Goal: Task Accomplishment & Management: Manage account settings

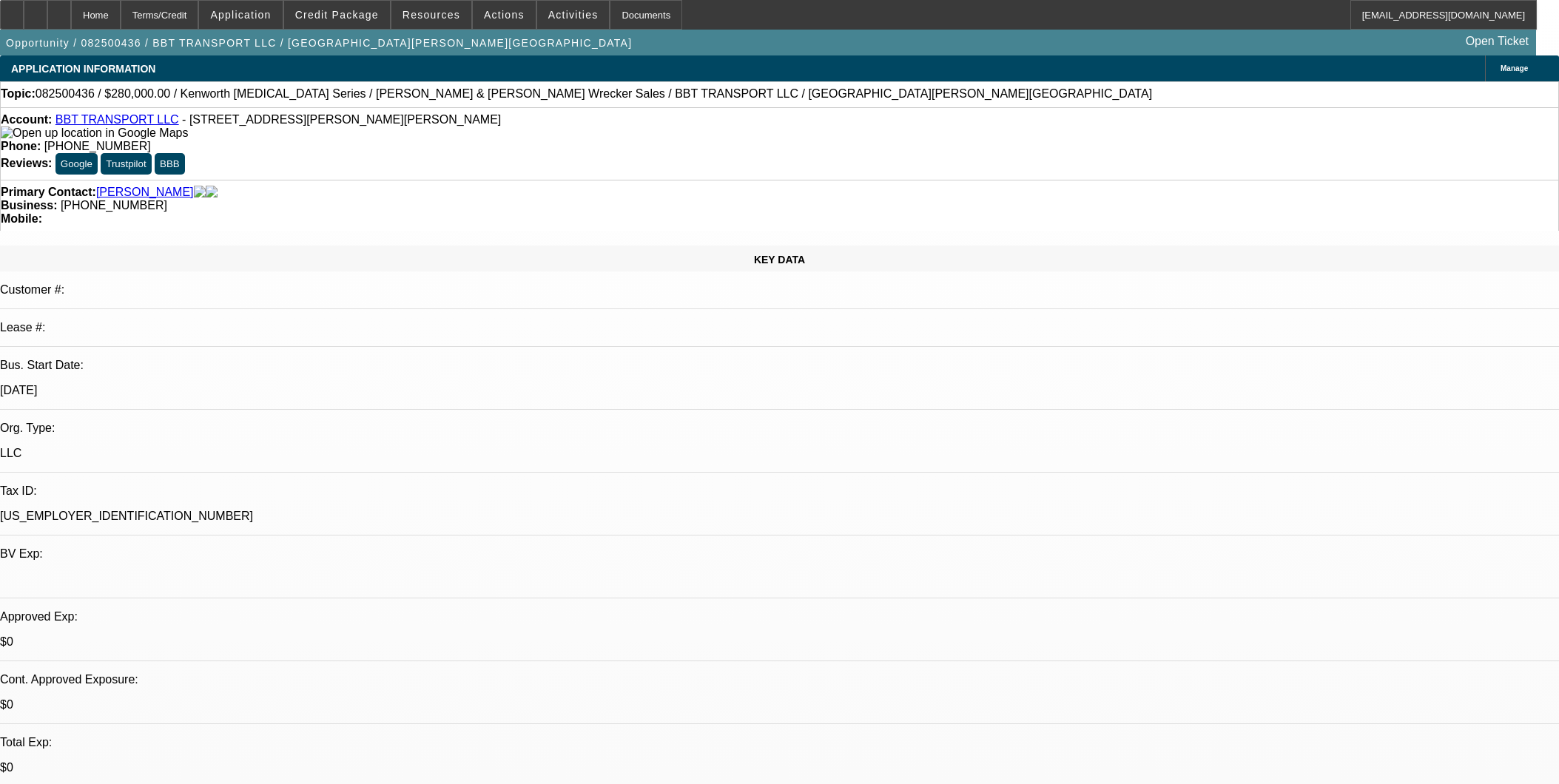
select select "0"
select select "2"
select select "0"
select select "6"
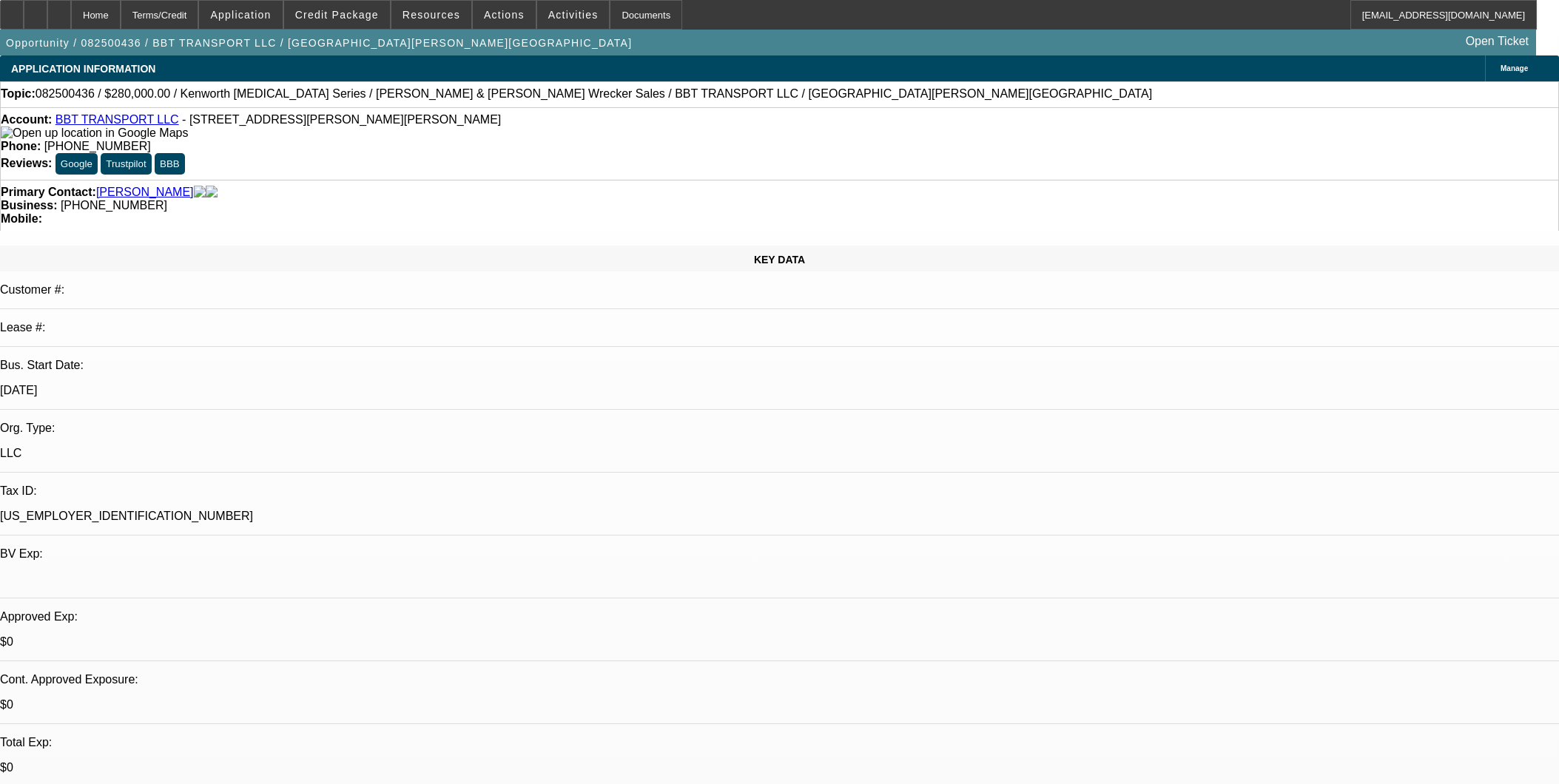
select select "0"
select select "2"
select select "0"
select select "6"
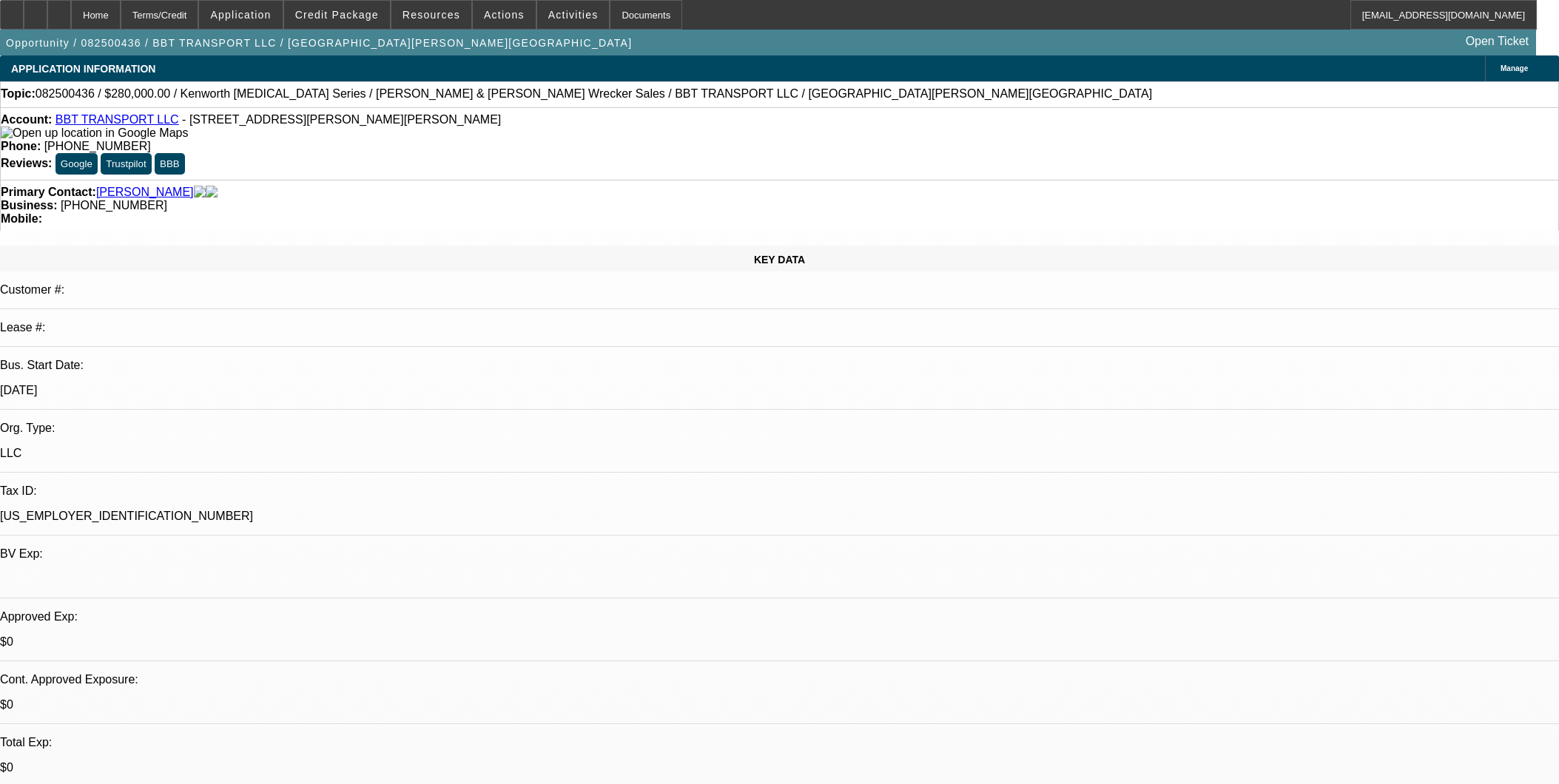
scroll to position [1808, 0]
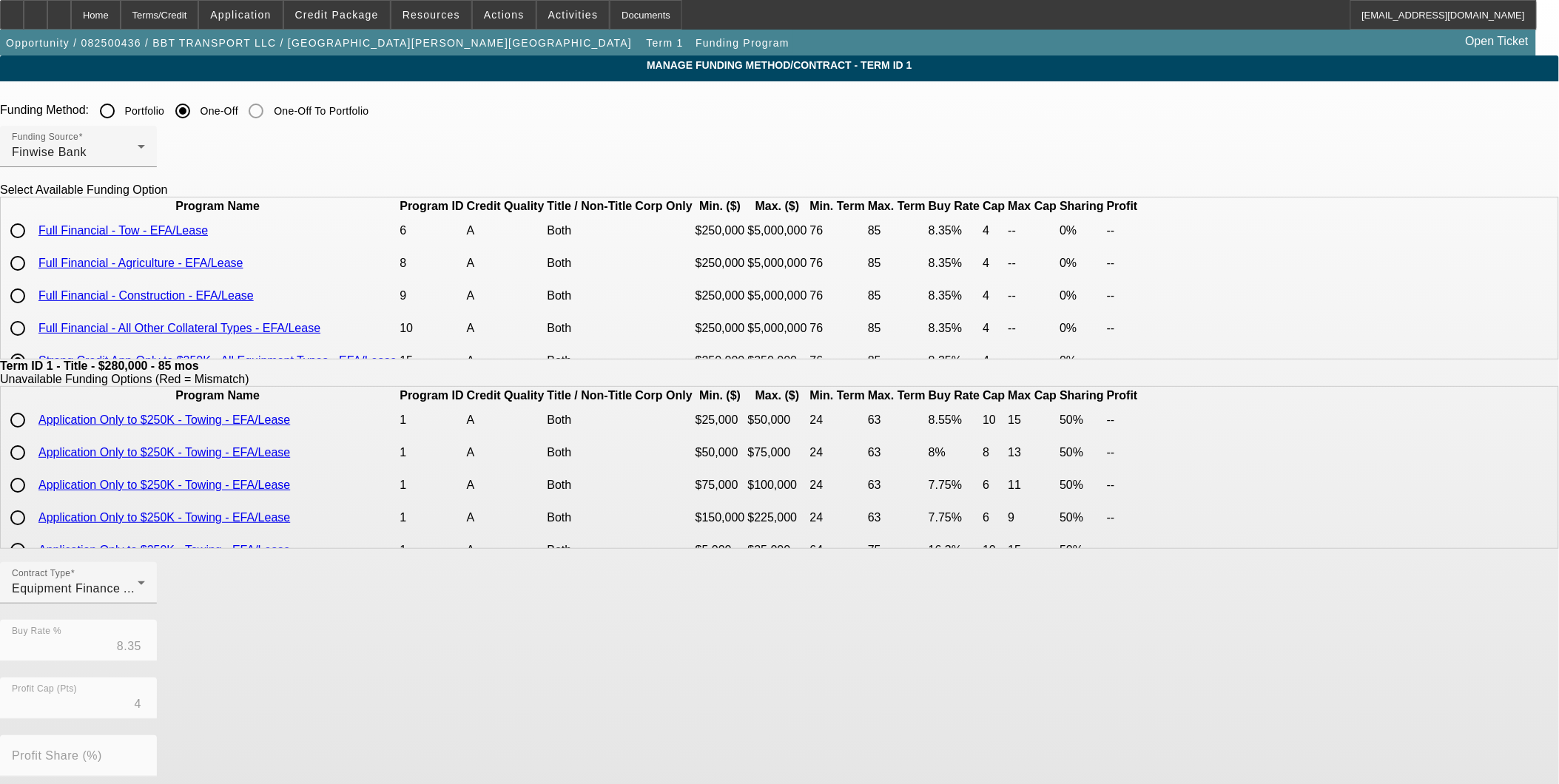
scroll to position [64, 0]
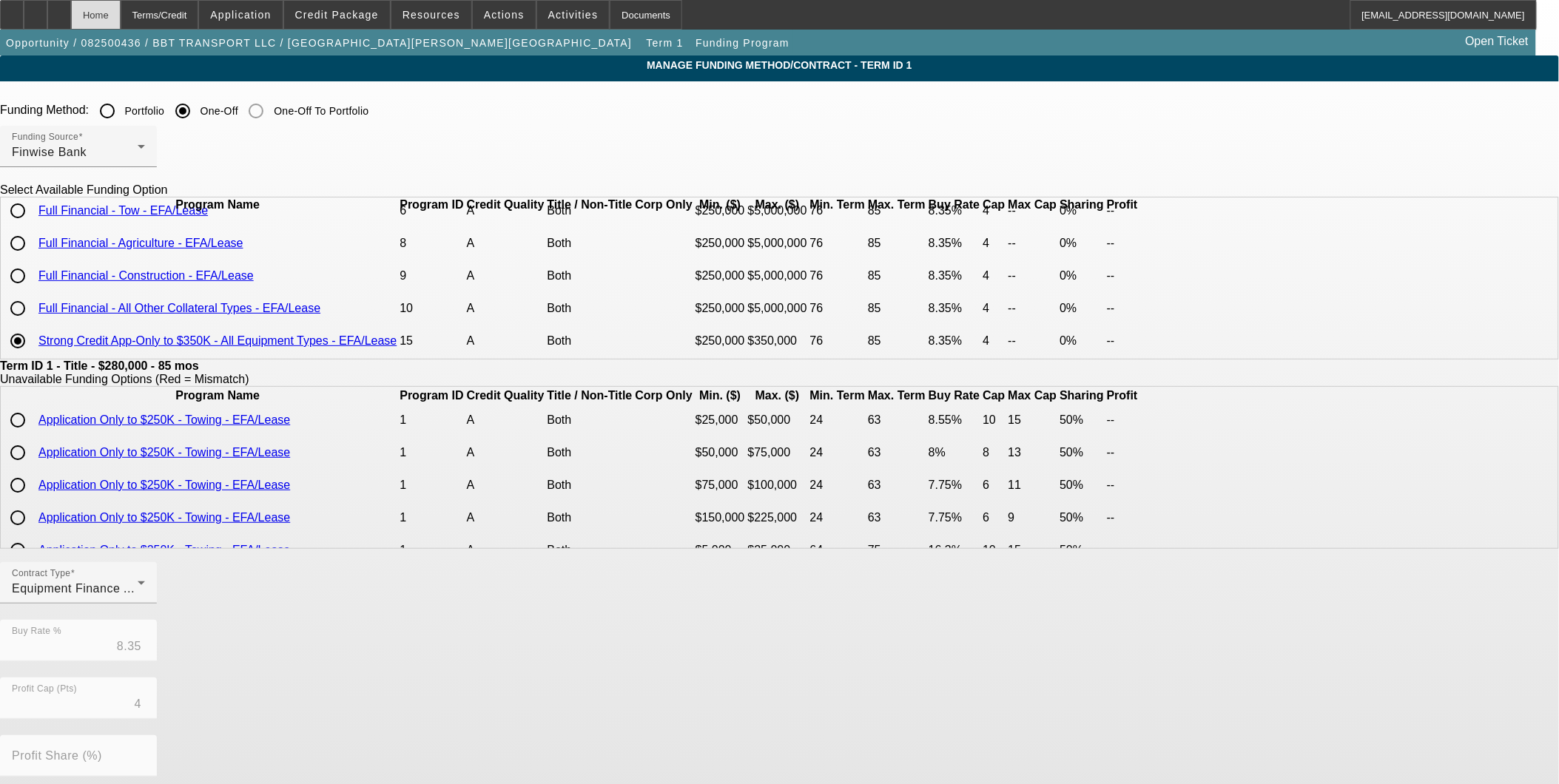
click at [121, 23] on div "Home" at bounding box center [96, 15] width 50 height 30
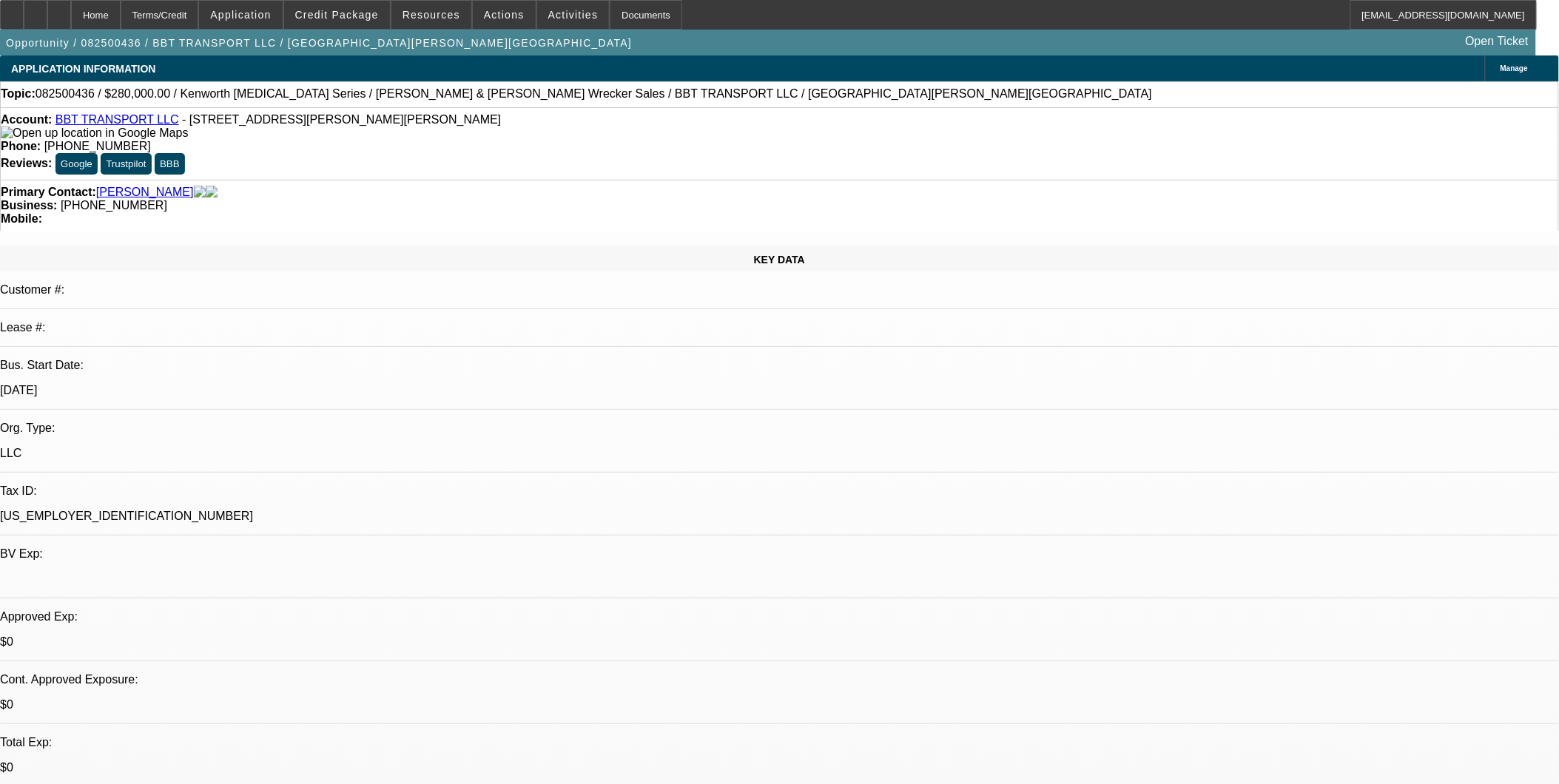
select select "0"
select select "2"
select select "0"
select select "6"
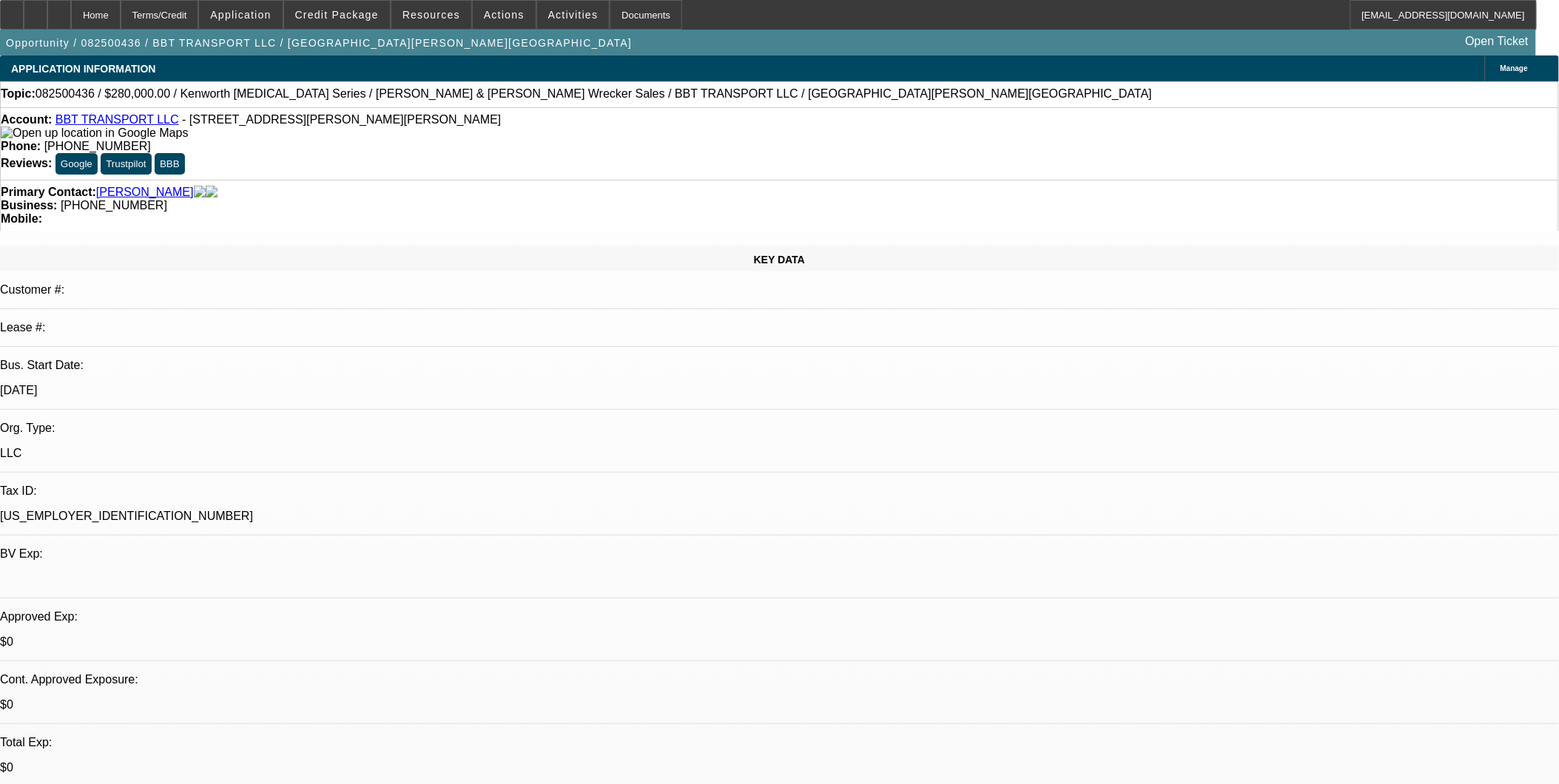
select select "0"
select select "2"
select select "0"
select select "6"
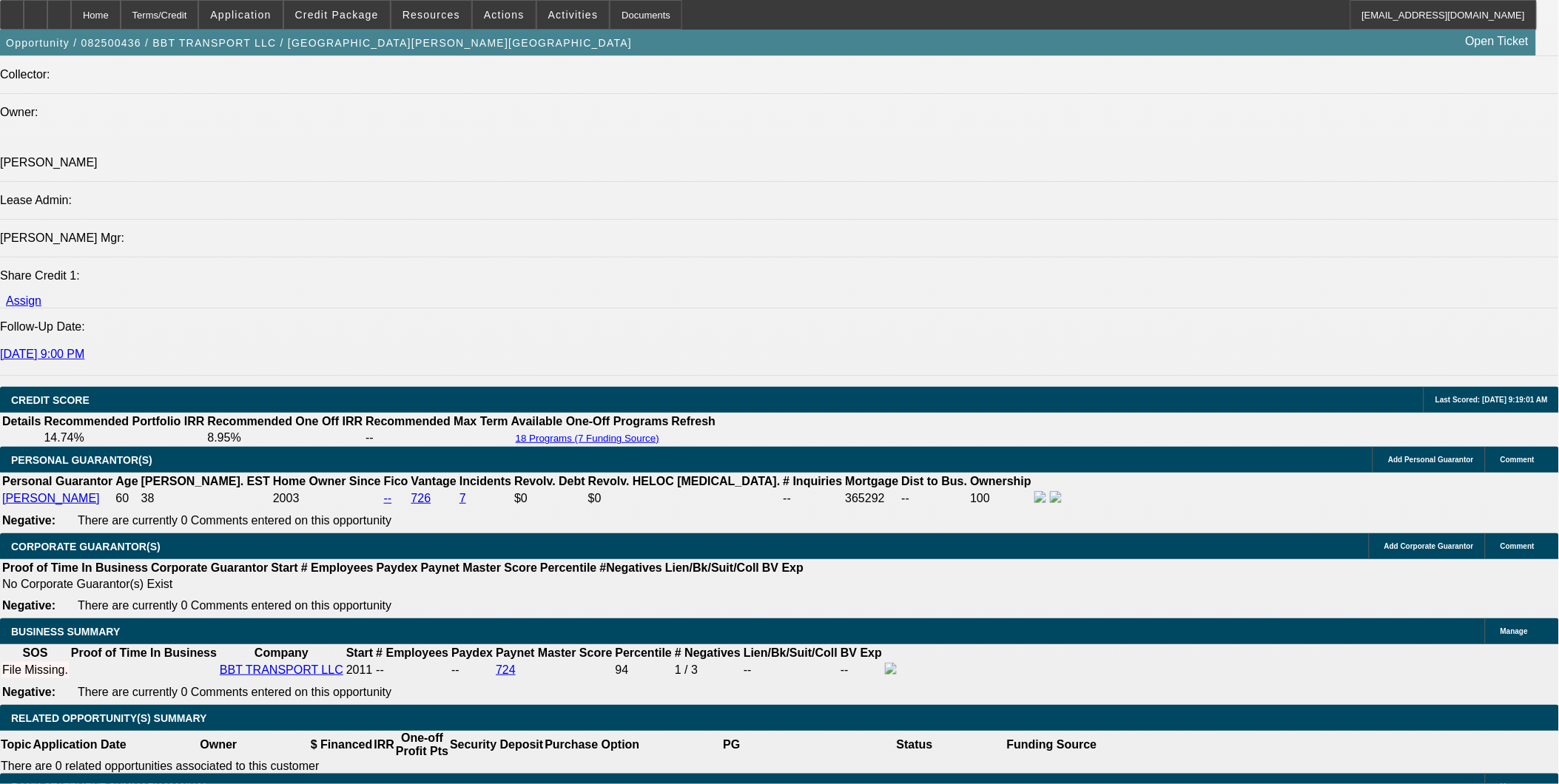
scroll to position [1808, 0]
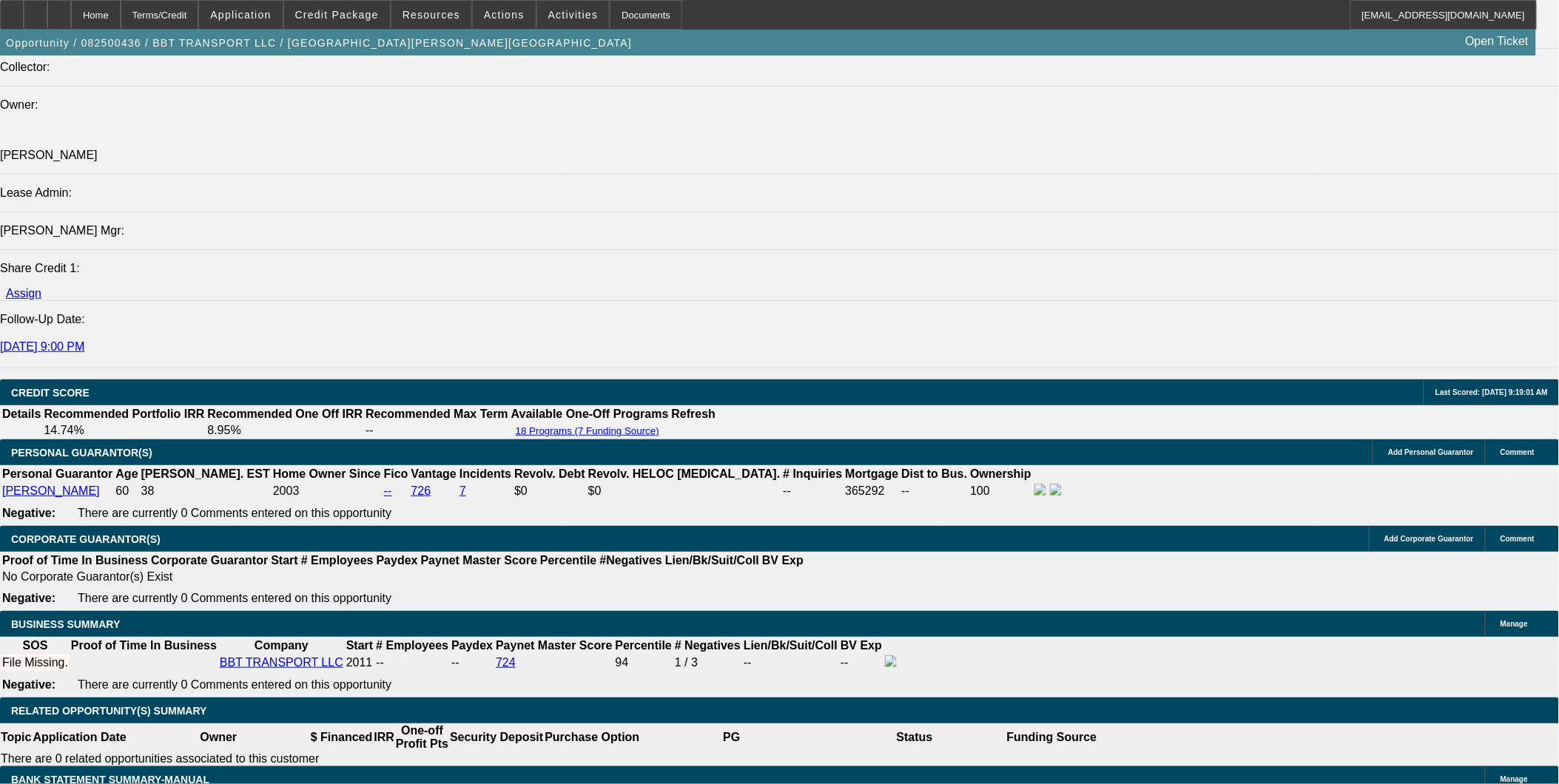
click at [504, 15] on span "Actions" at bounding box center [504, 15] width 41 height 12
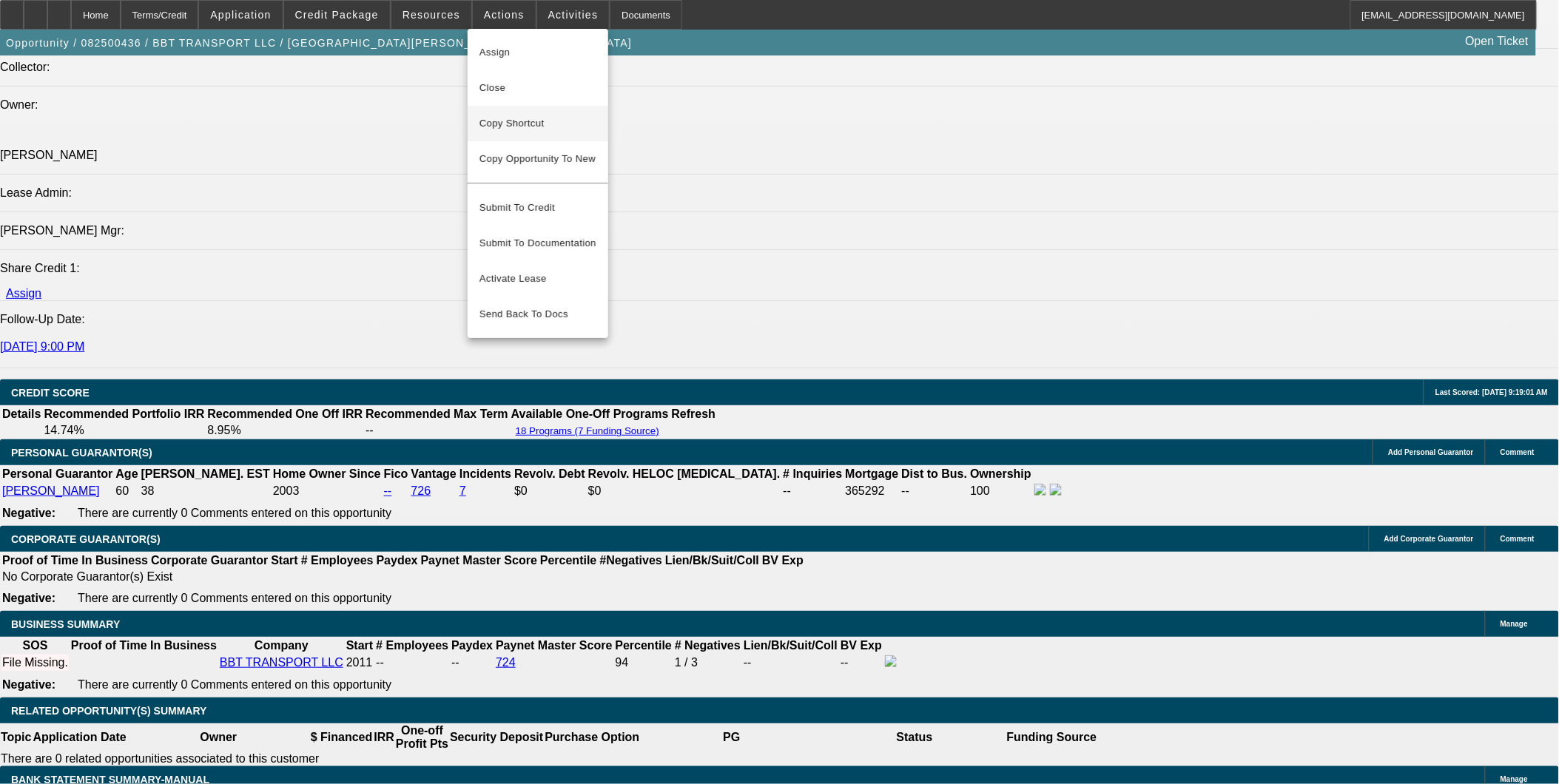
click at [515, 127] on span "Copy Shortcut" at bounding box center [538, 124] width 117 height 18
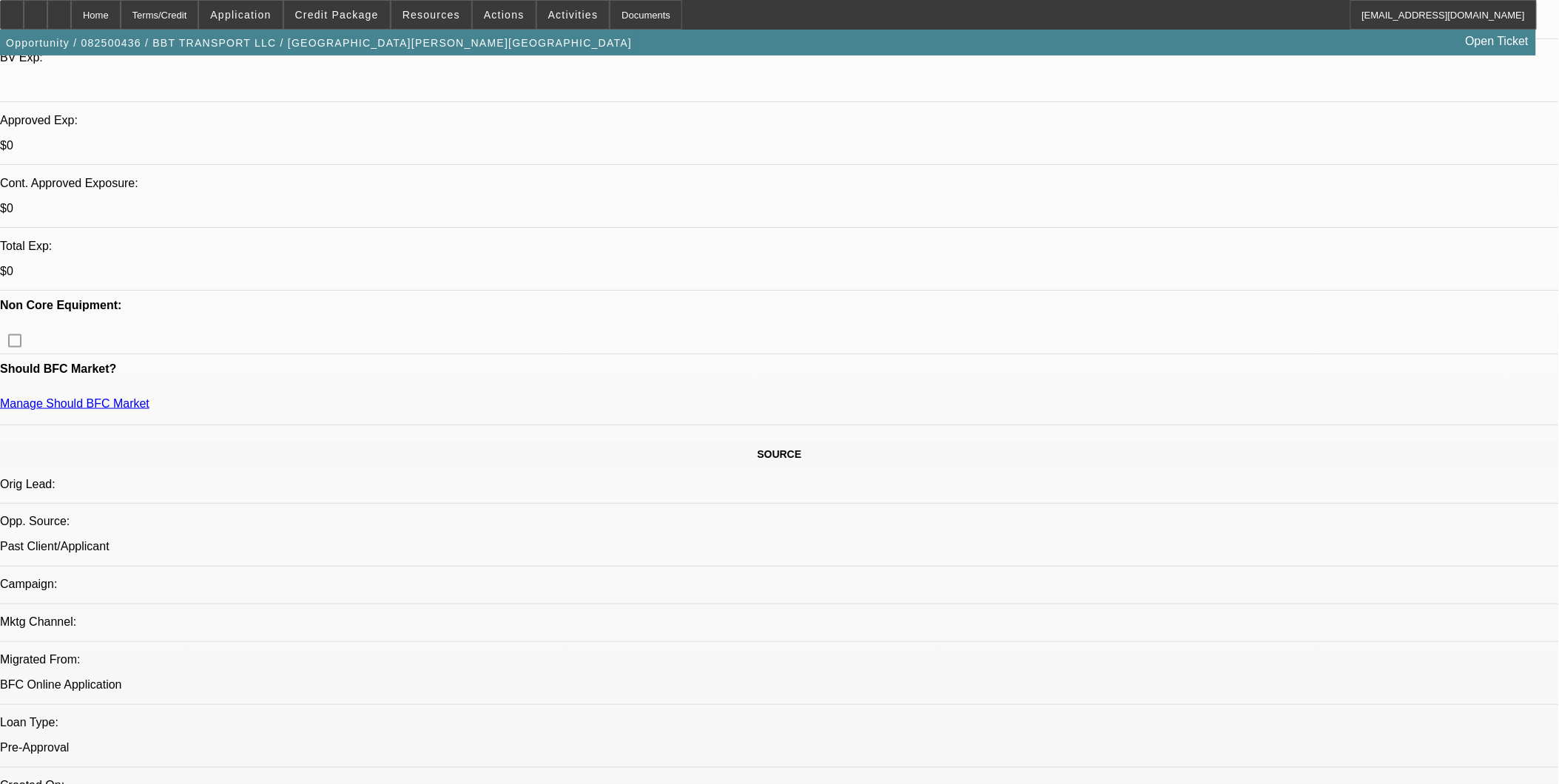
scroll to position [246, 0]
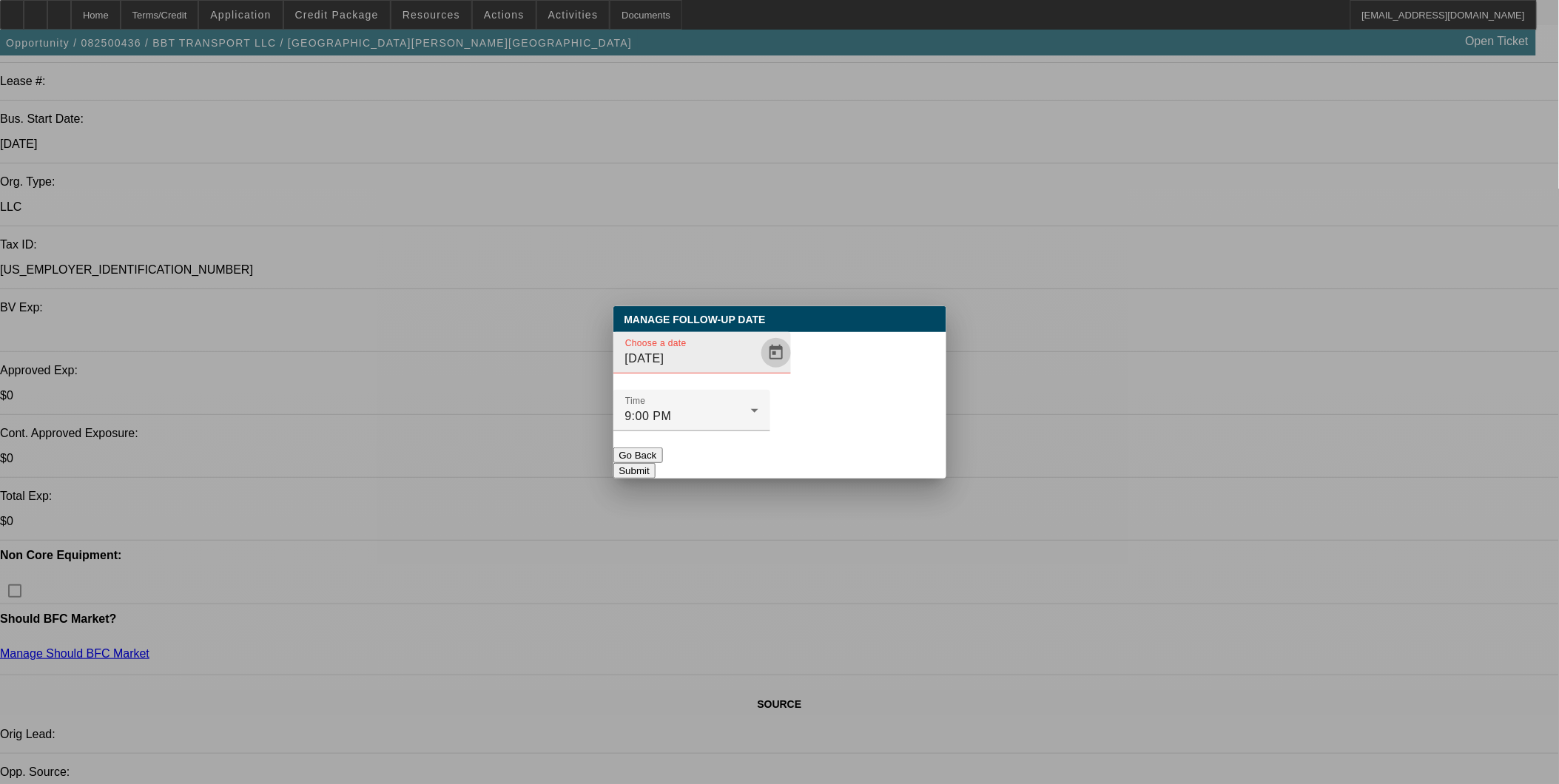
click at [758, 371] on span "Open calendar" at bounding box center [776, 353] width 36 height 36
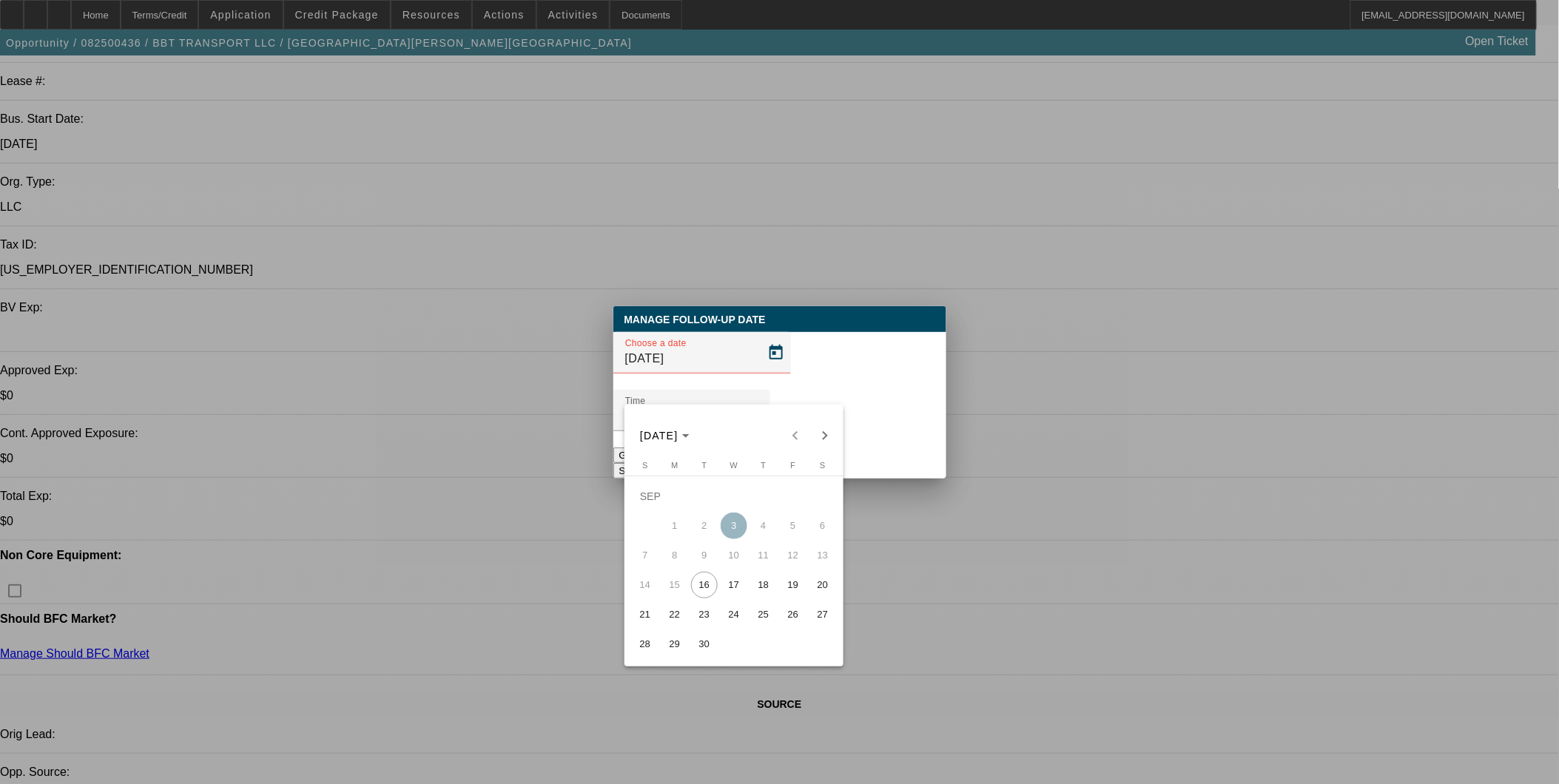
click at [790, 581] on span "19" at bounding box center [793, 585] width 27 height 27
type input "9/19/2025"
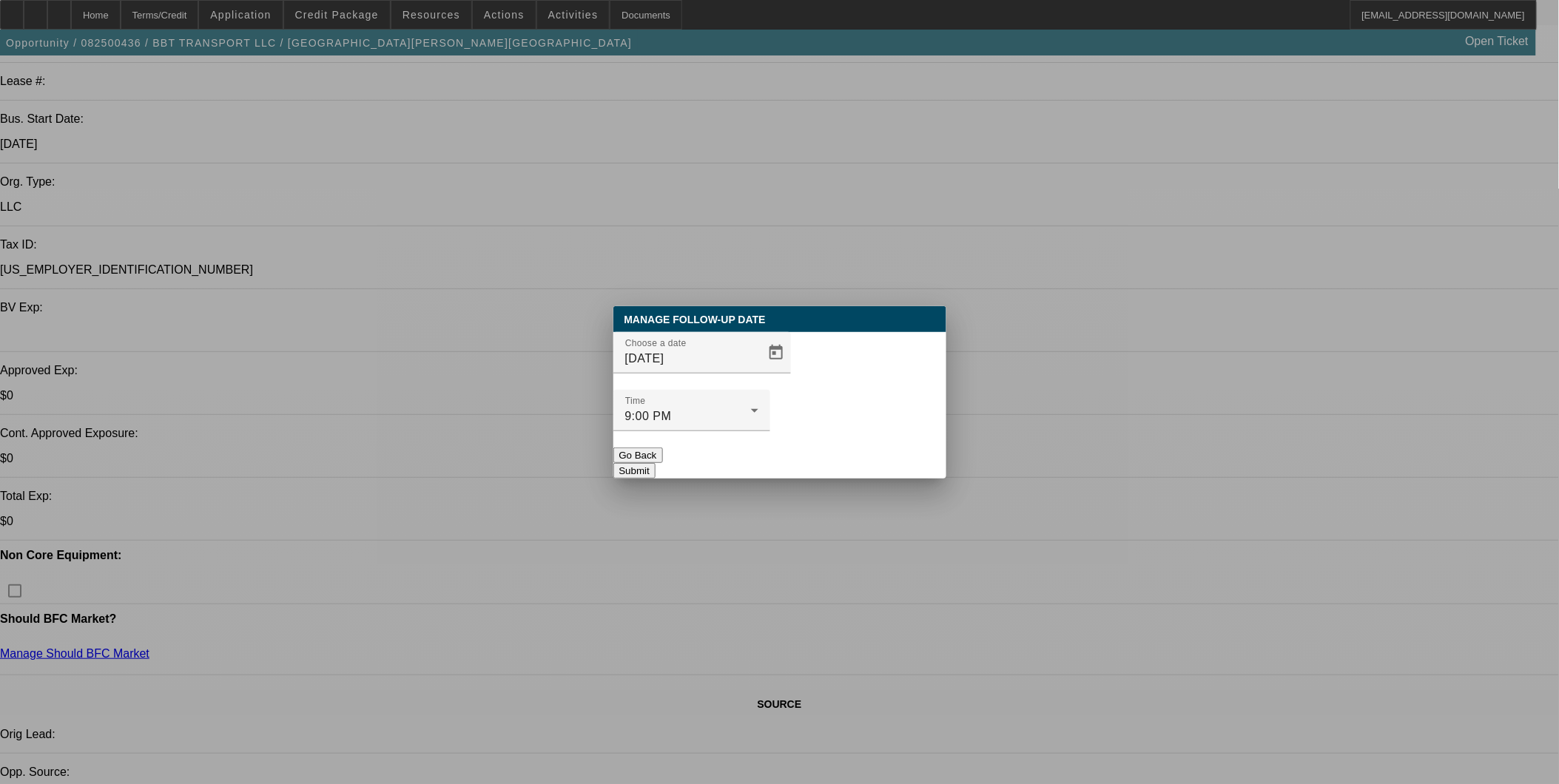
click at [655, 463] on button "Submit" at bounding box center [634, 470] width 42 height 16
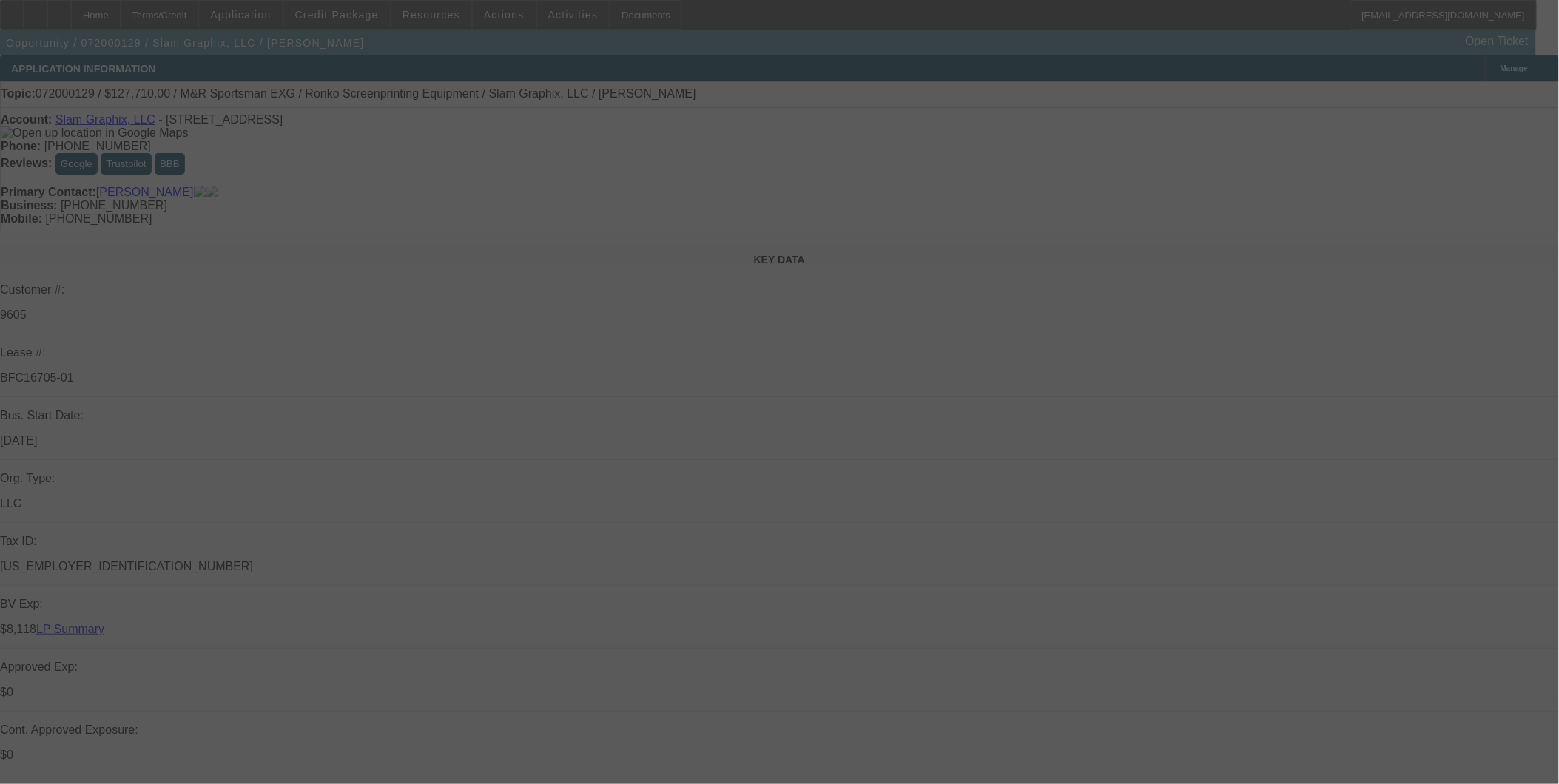
scroll to position [493, 0]
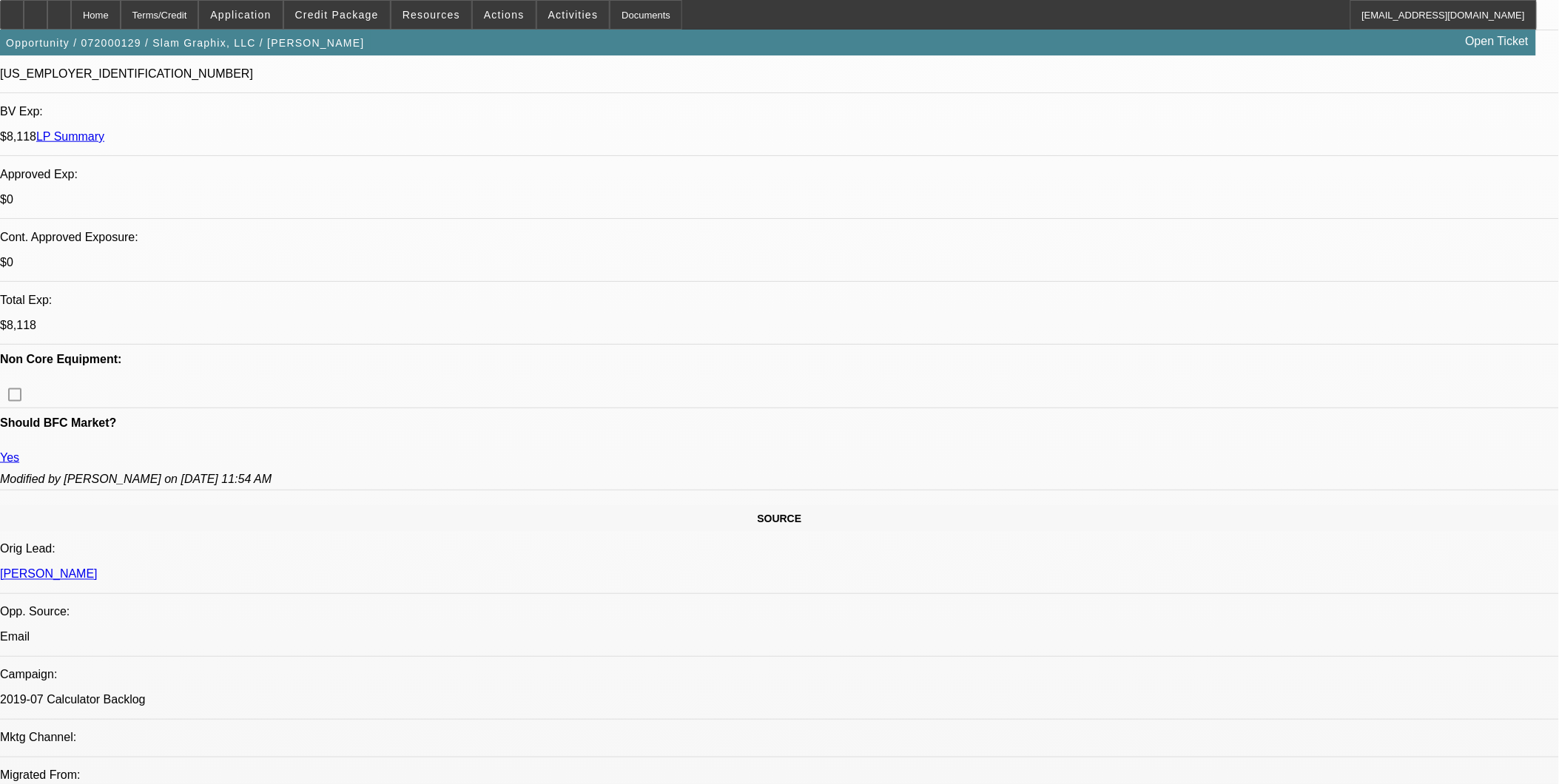
select select "0"
select select "0.1"
select select "0"
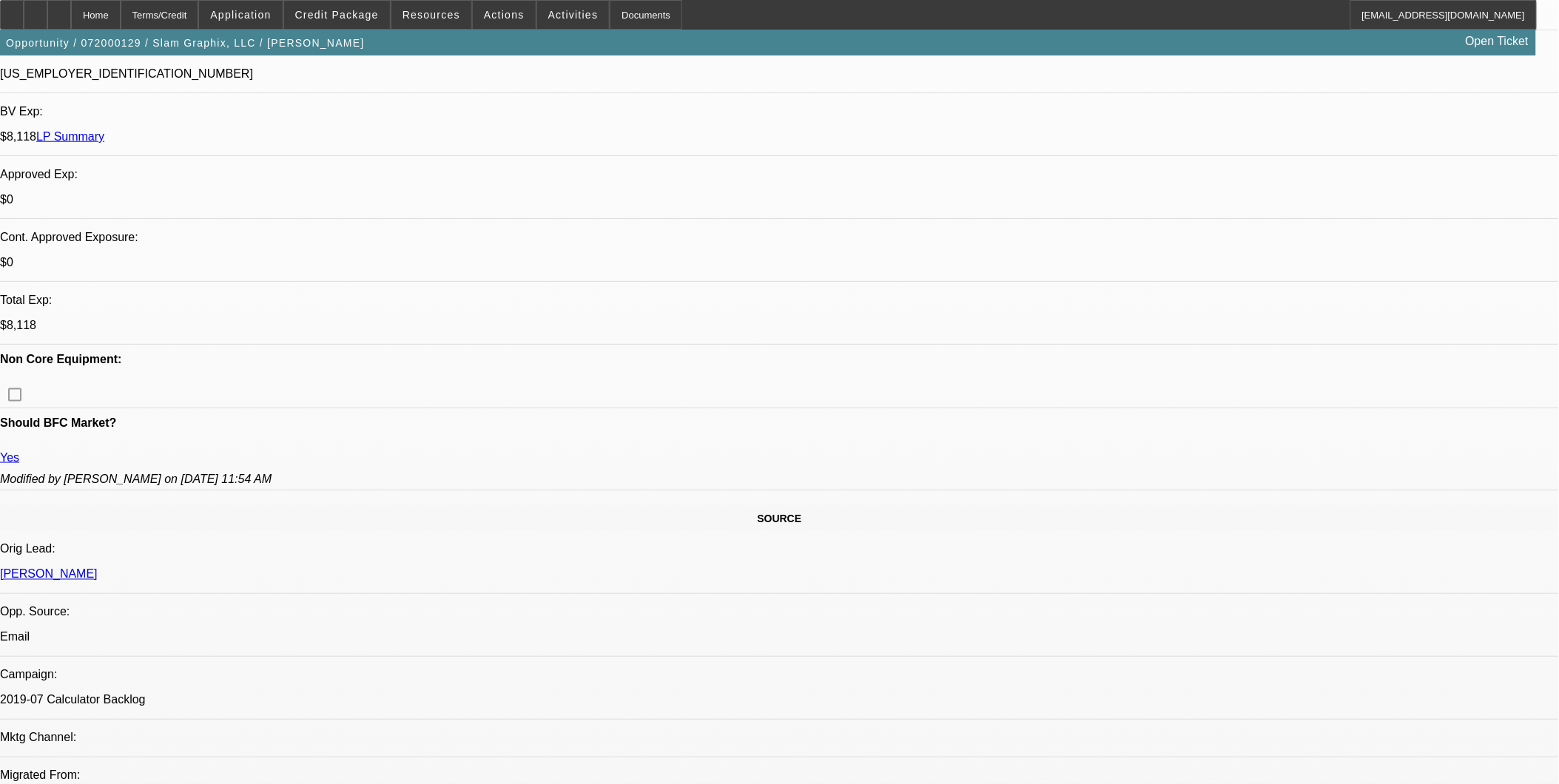
select select "0.1"
select select "0"
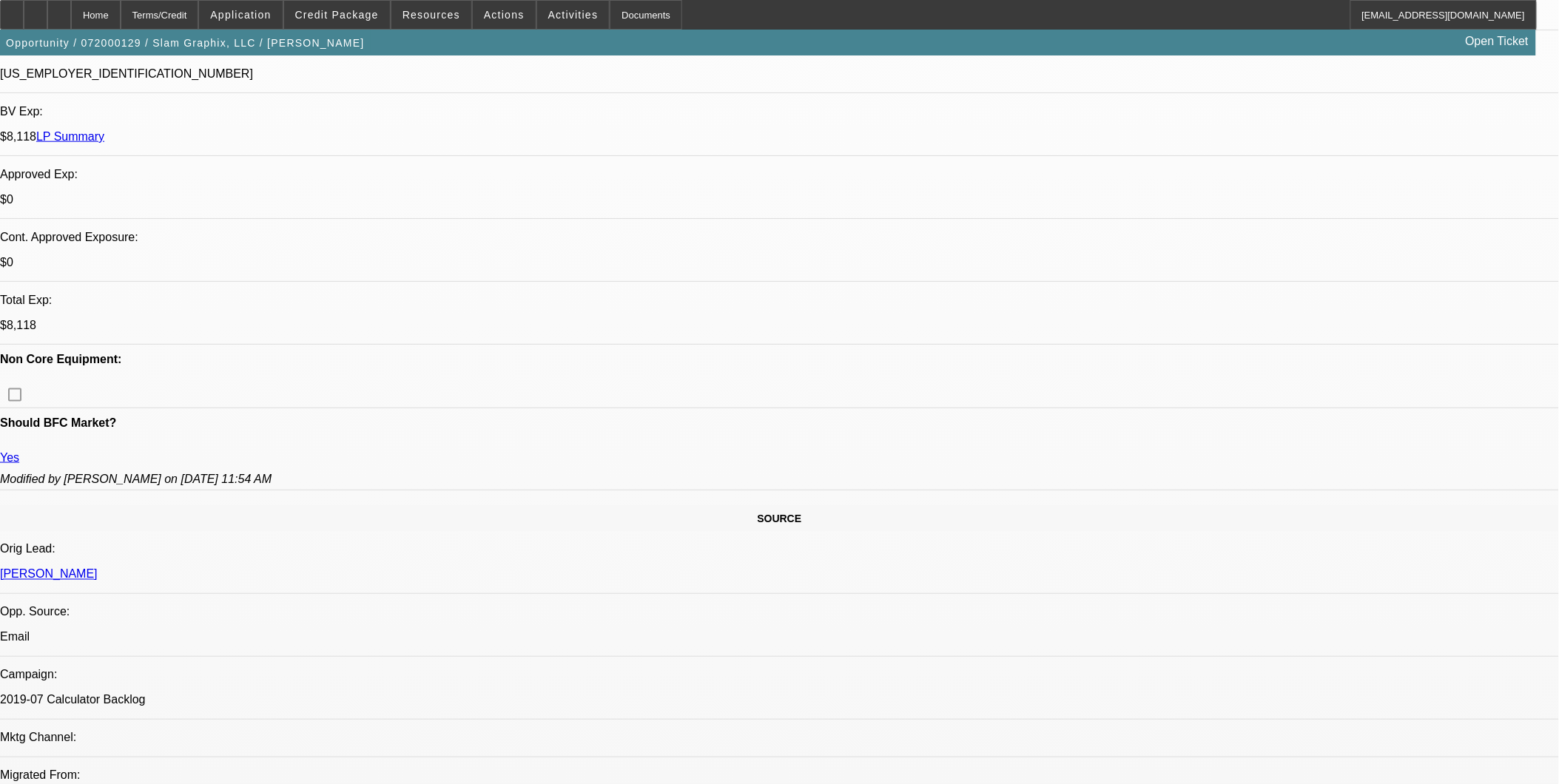
select select "0"
select select "0.1"
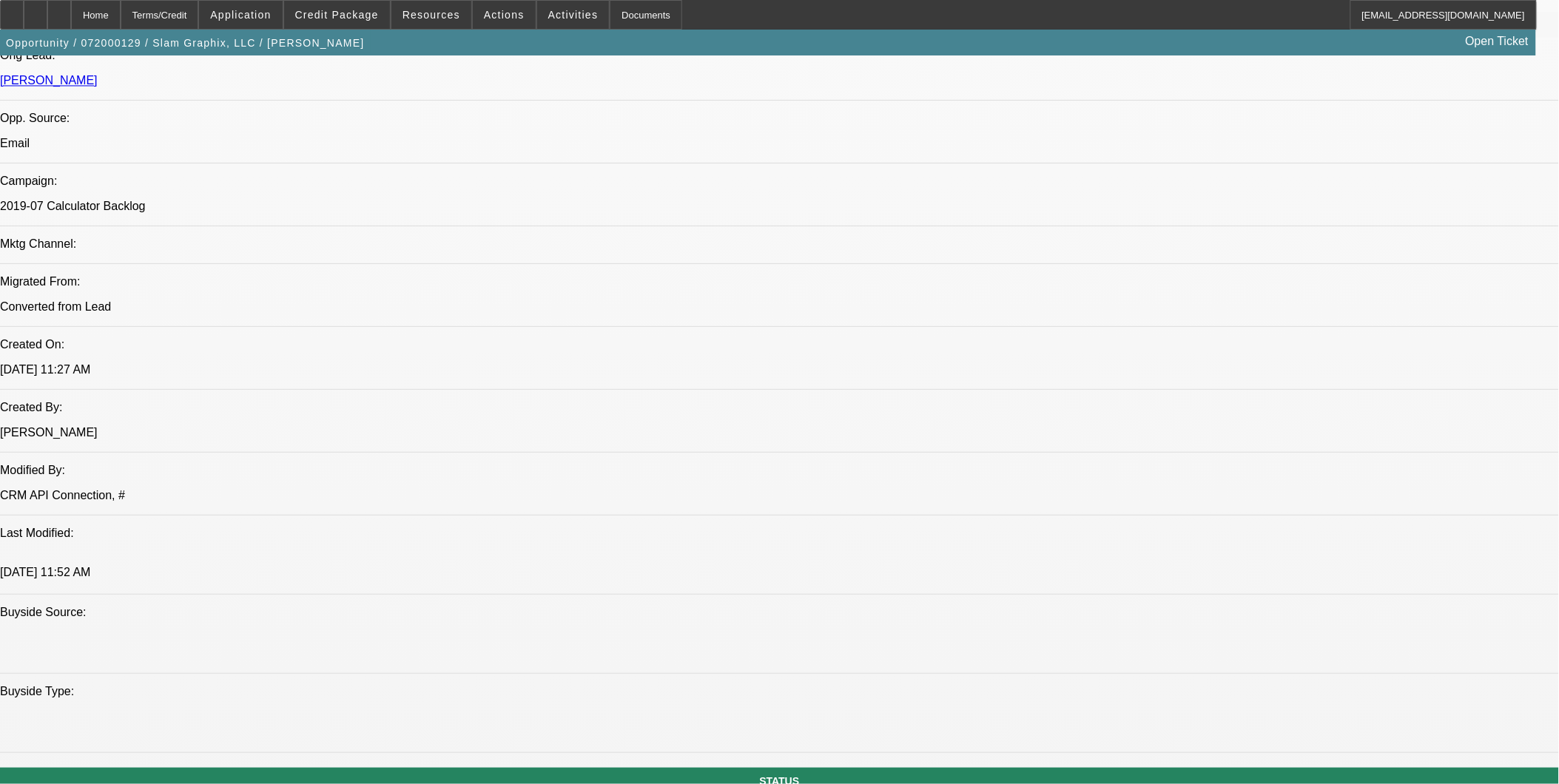
select select "1"
select select "4"
select select "1"
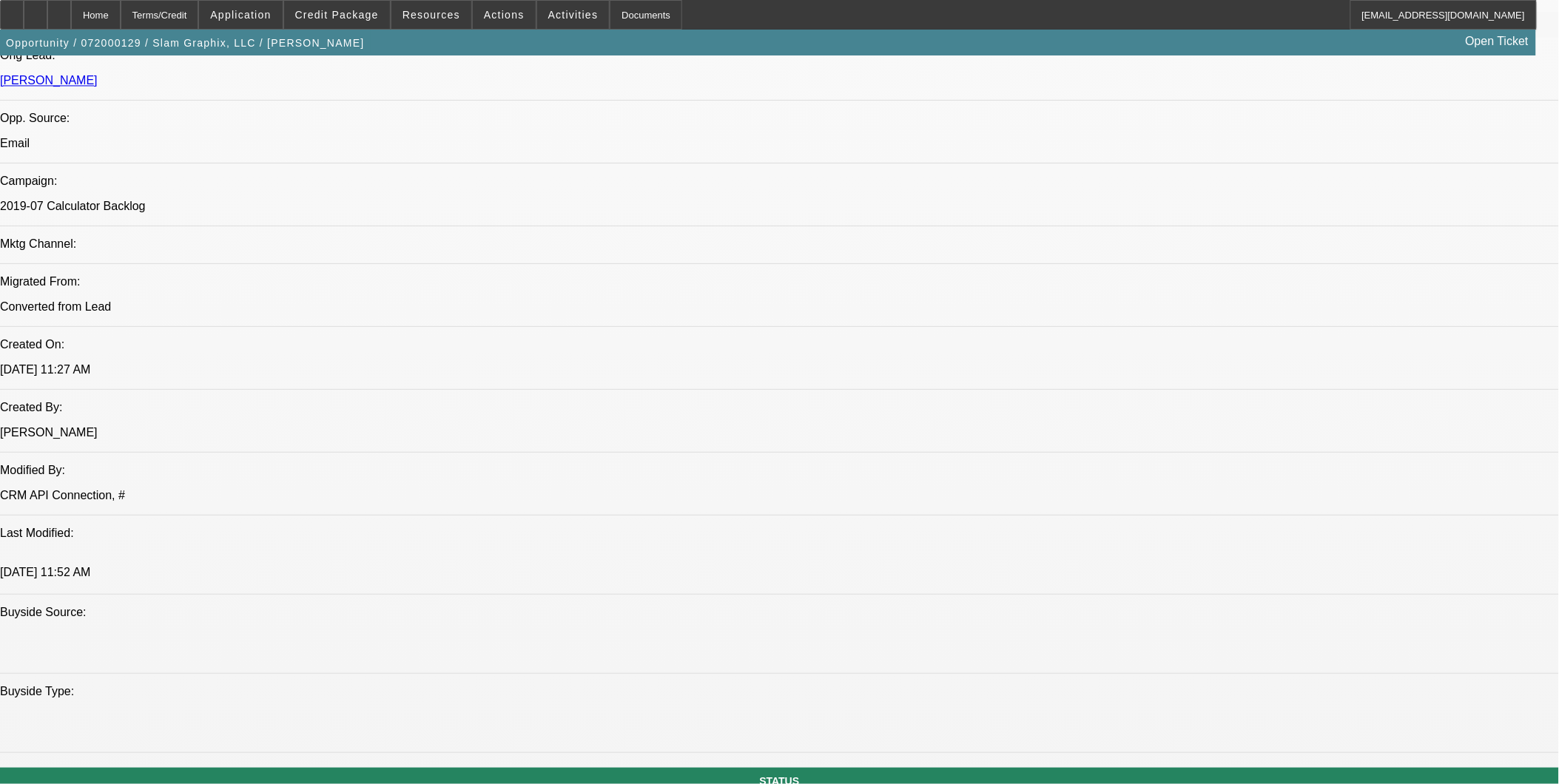
select select "4"
select select "1"
select select "4"
select select "1"
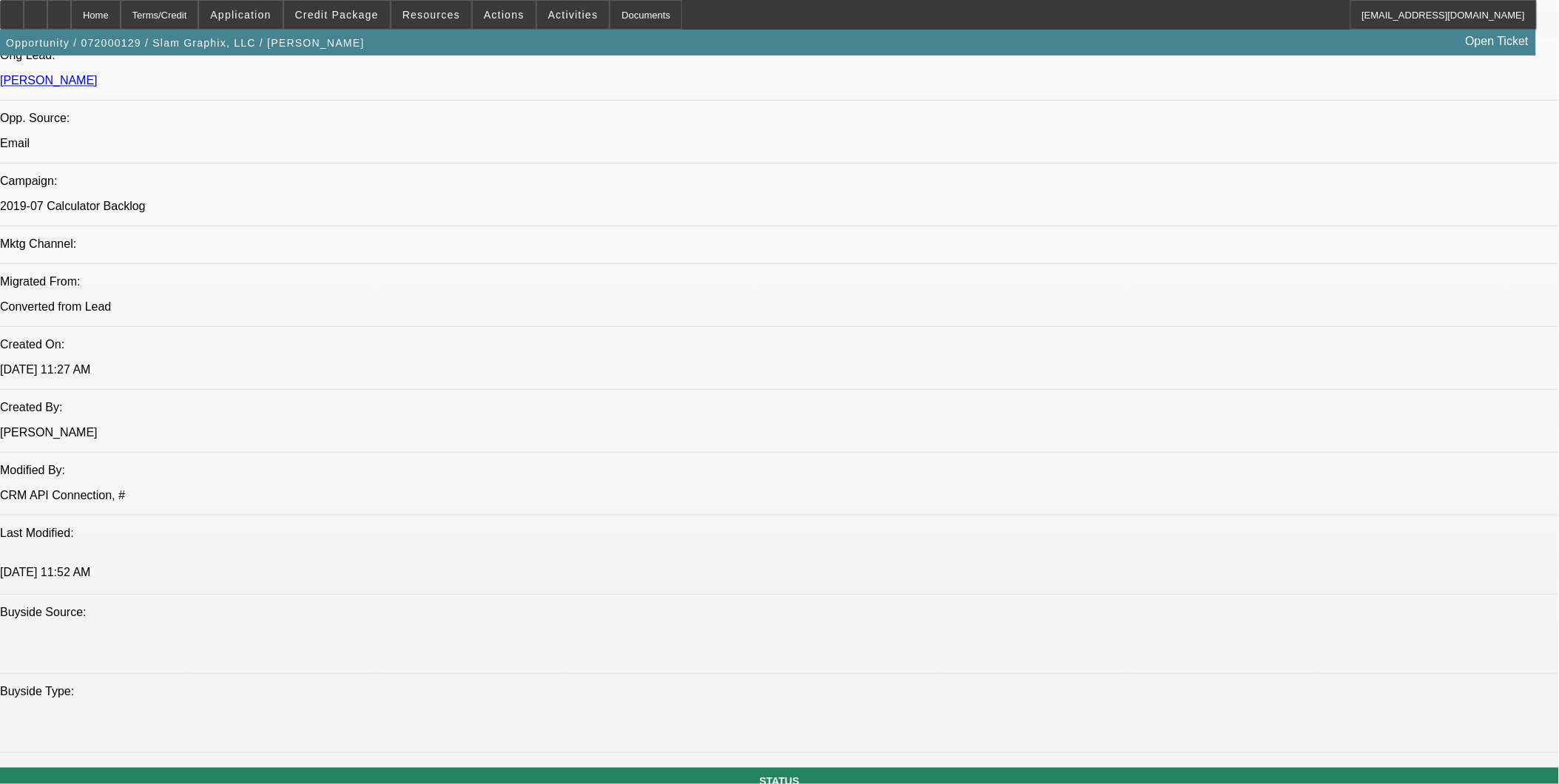
select select "1"
select select "4"
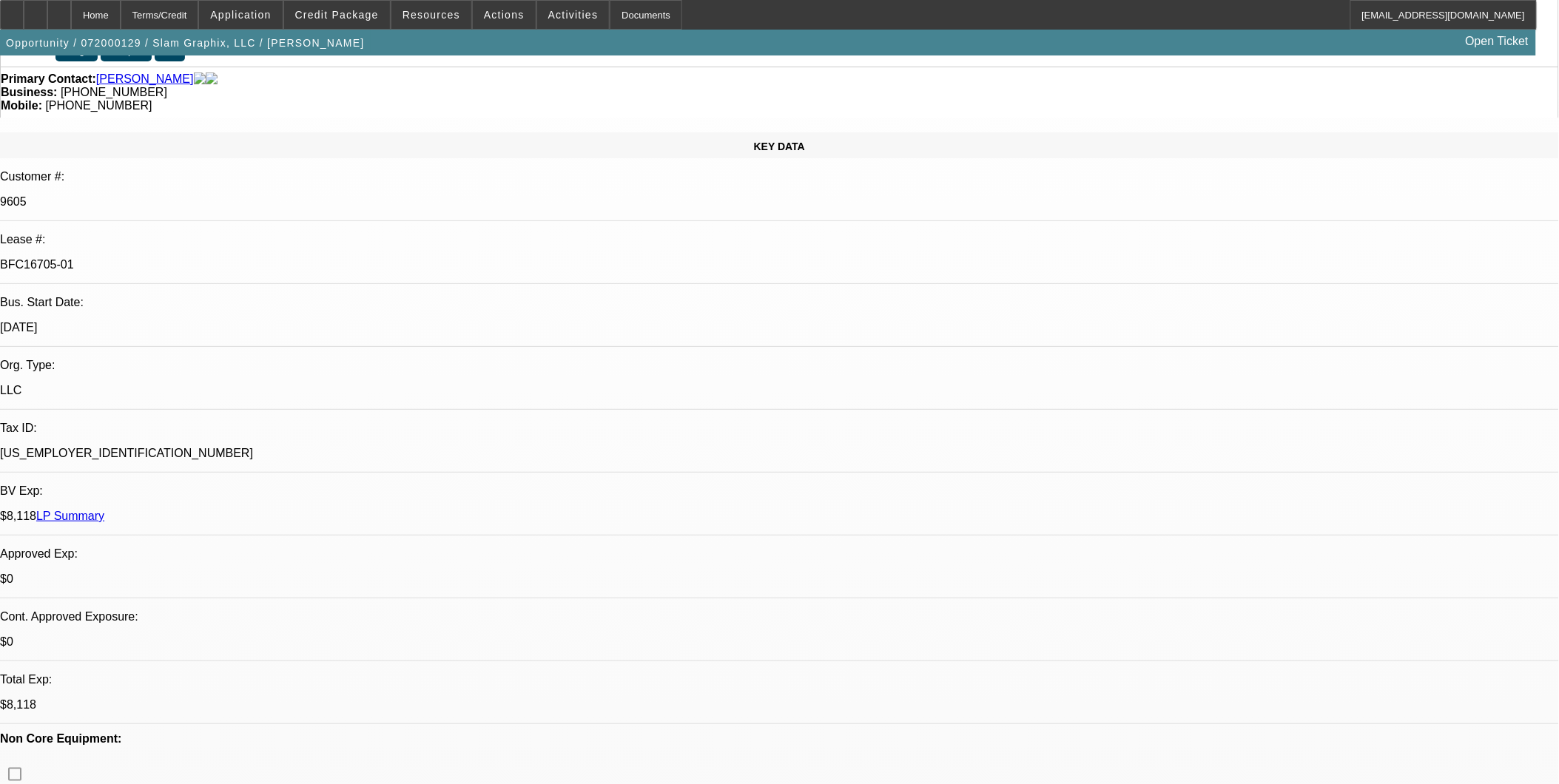
scroll to position [0, 0]
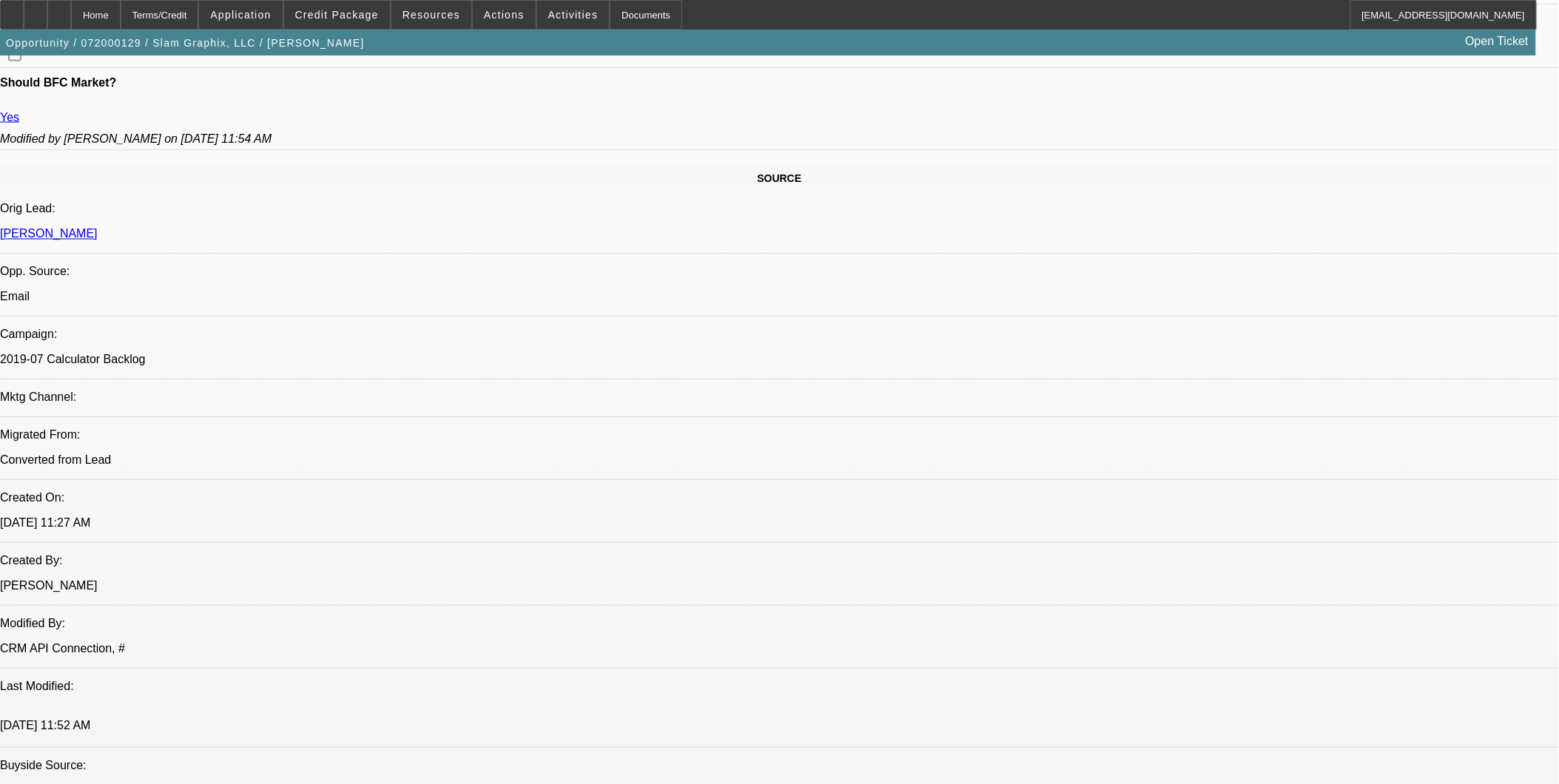
scroll to position [575, 0]
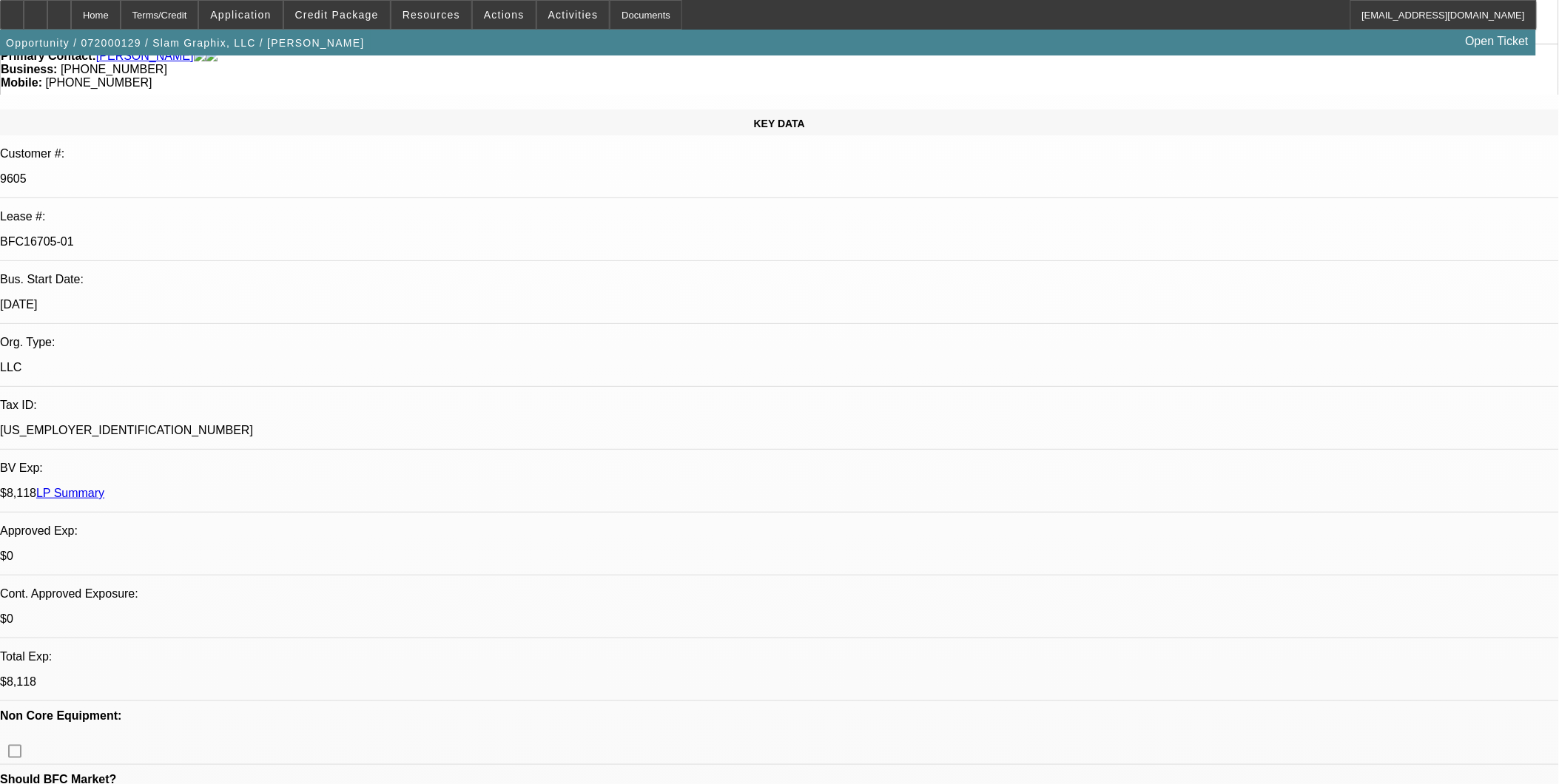
scroll to position [0, 0]
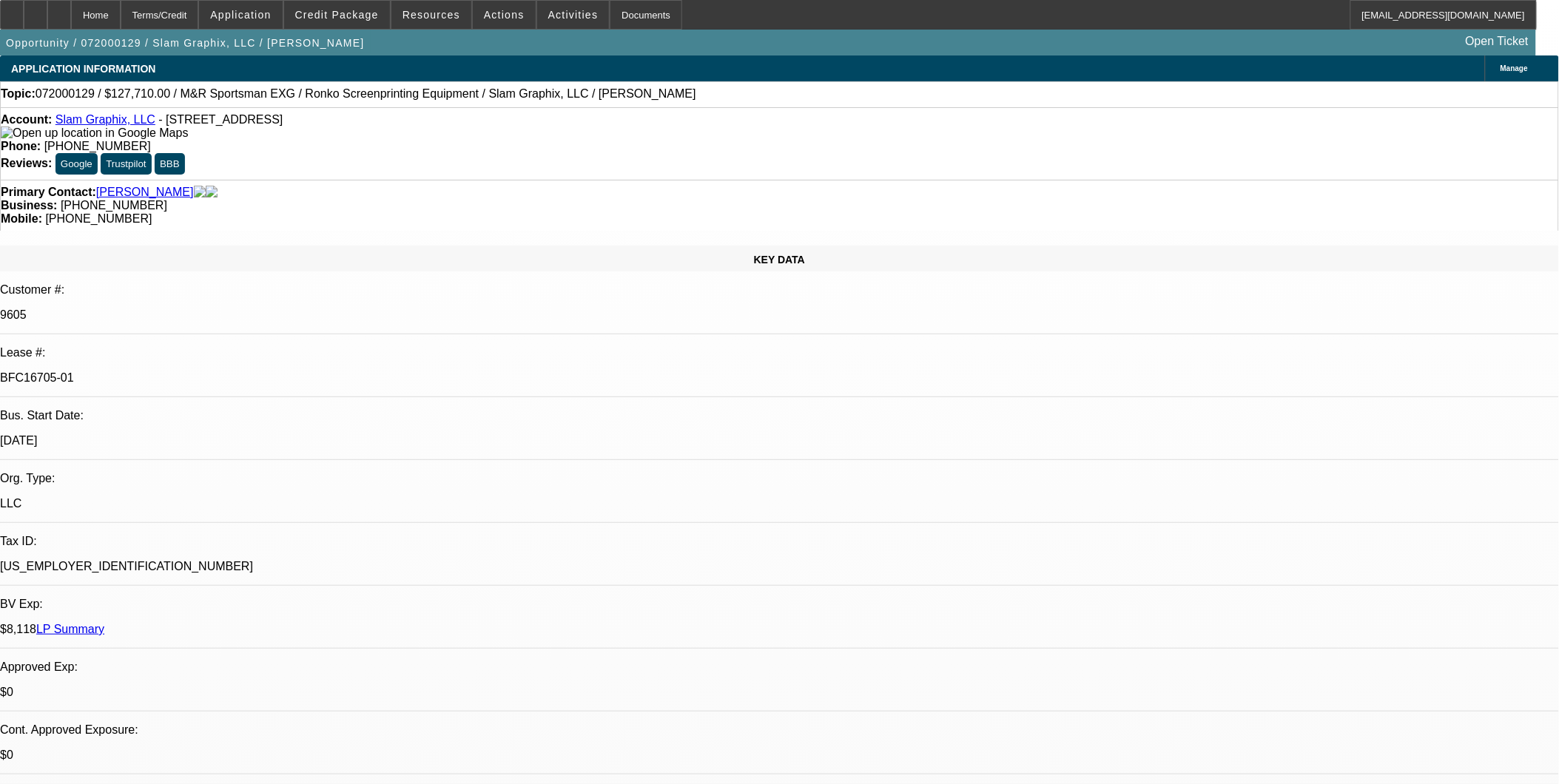
drag, startPoint x: 157, startPoint y: 116, endPoint x: 363, endPoint y: 117, distance: 206.0
click at [363, 117] on div "Account: Slam Graphix, LLC - 9299 W Olive Ave Ste 302, Peoria, AZ 85345" at bounding box center [779, 127] width 1558 height 27
drag, startPoint x: 364, startPoint y: 124, endPoint x: 373, endPoint y: 188, distance: 64.6
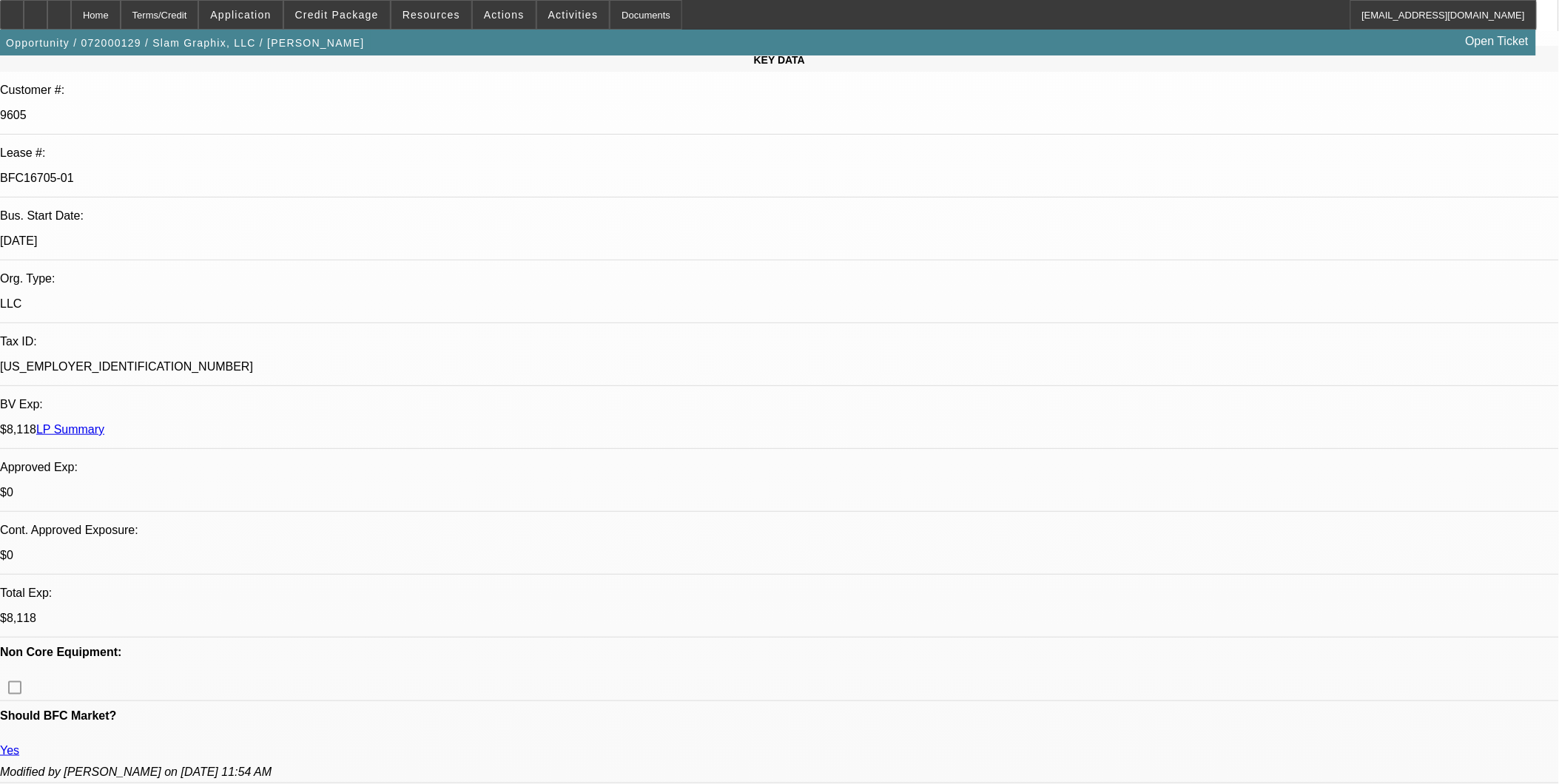
scroll to position [246, 0]
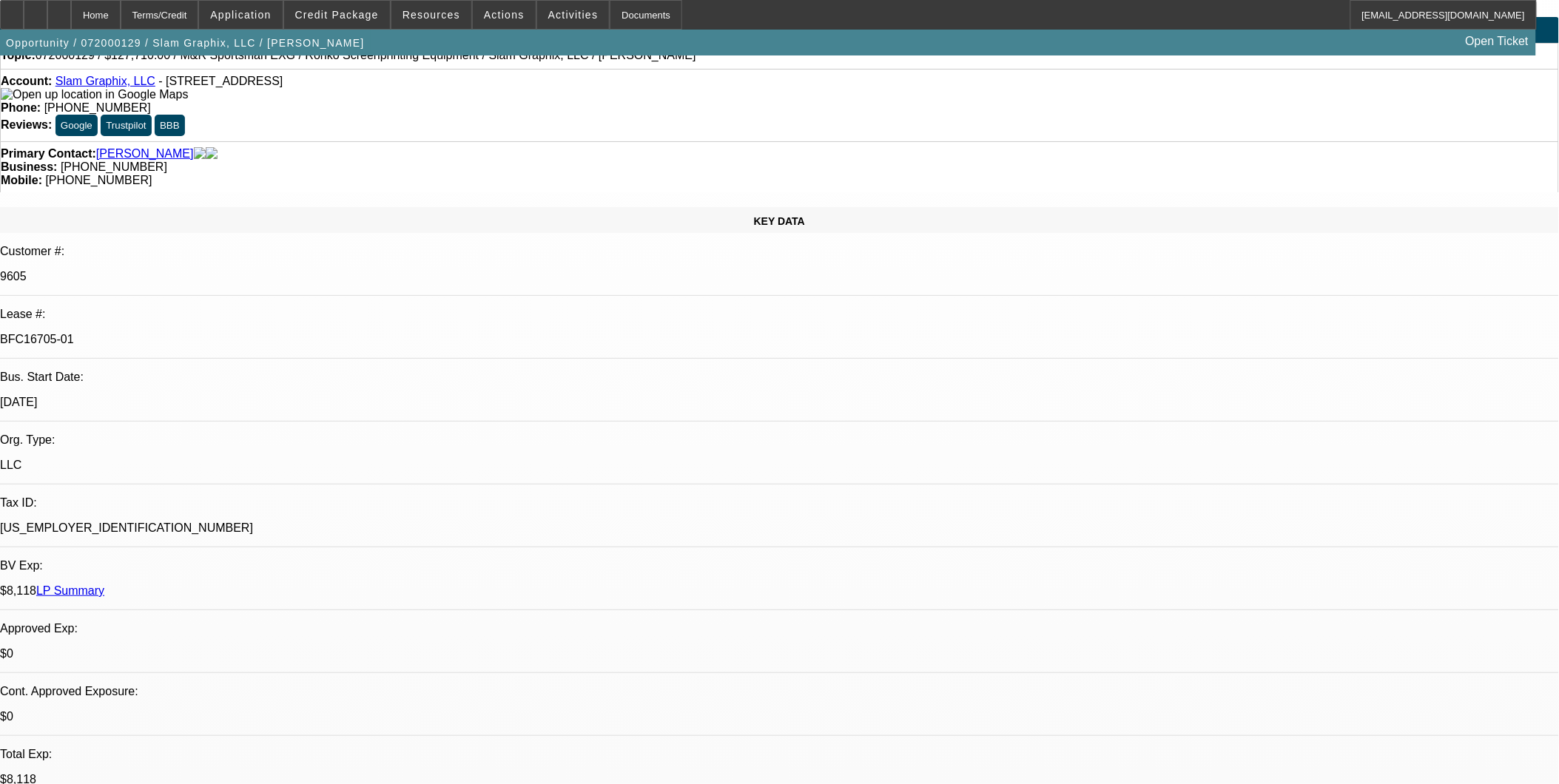
scroll to position [0, 0]
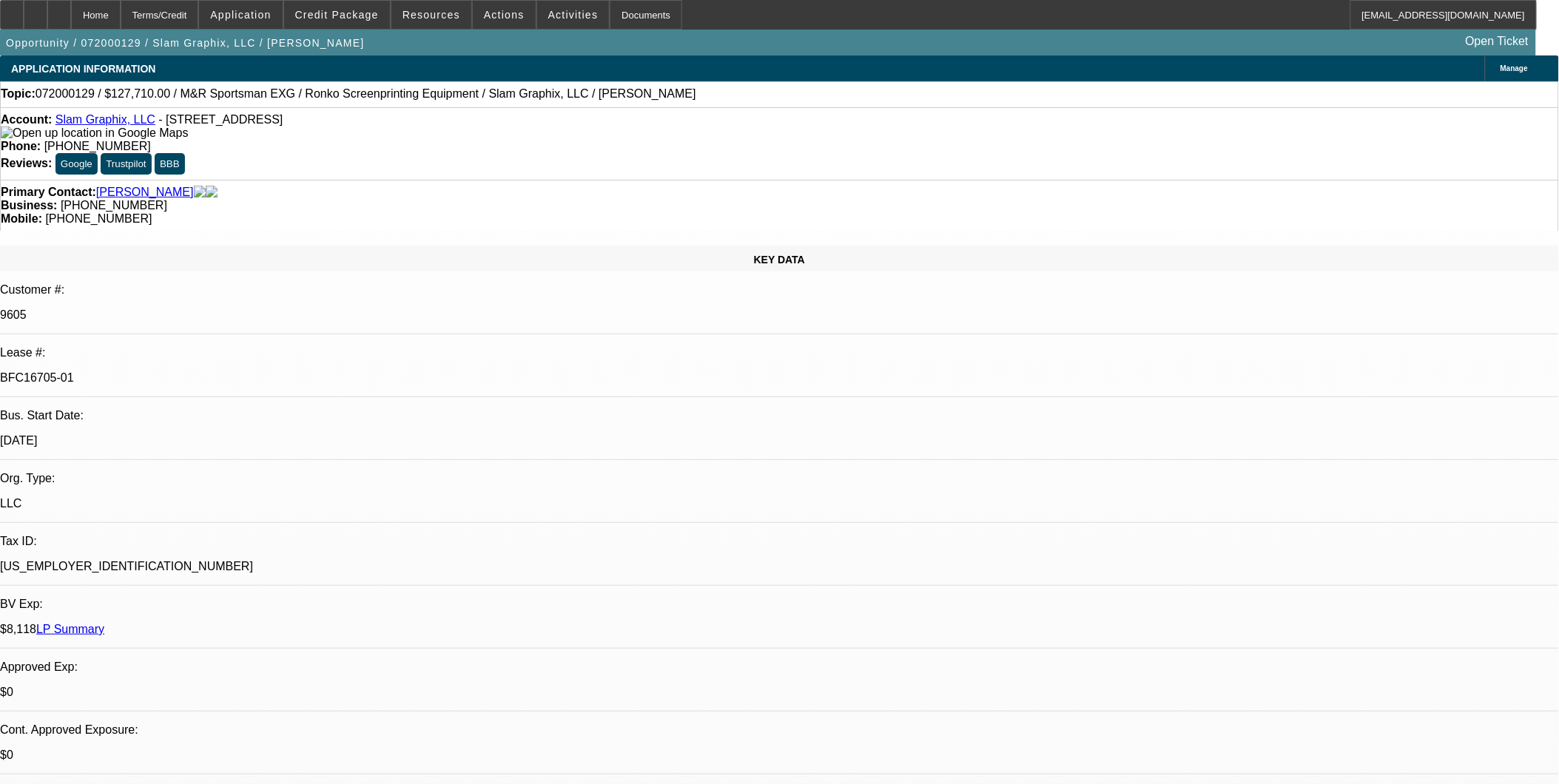
drag, startPoint x: 159, startPoint y: 122, endPoint x: 363, endPoint y: 119, distance: 204.0
click at [363, 119] on div "Account: Slam Graphix, LLC - 9299 W Olive Ave Ste 302, Peoria, AZ 85345" at bounding box center [779, 127] width 1558 height 27
click at [237, 372] on p "BFC16705-01" at bounding box center [779, 378] width 1559 height 13
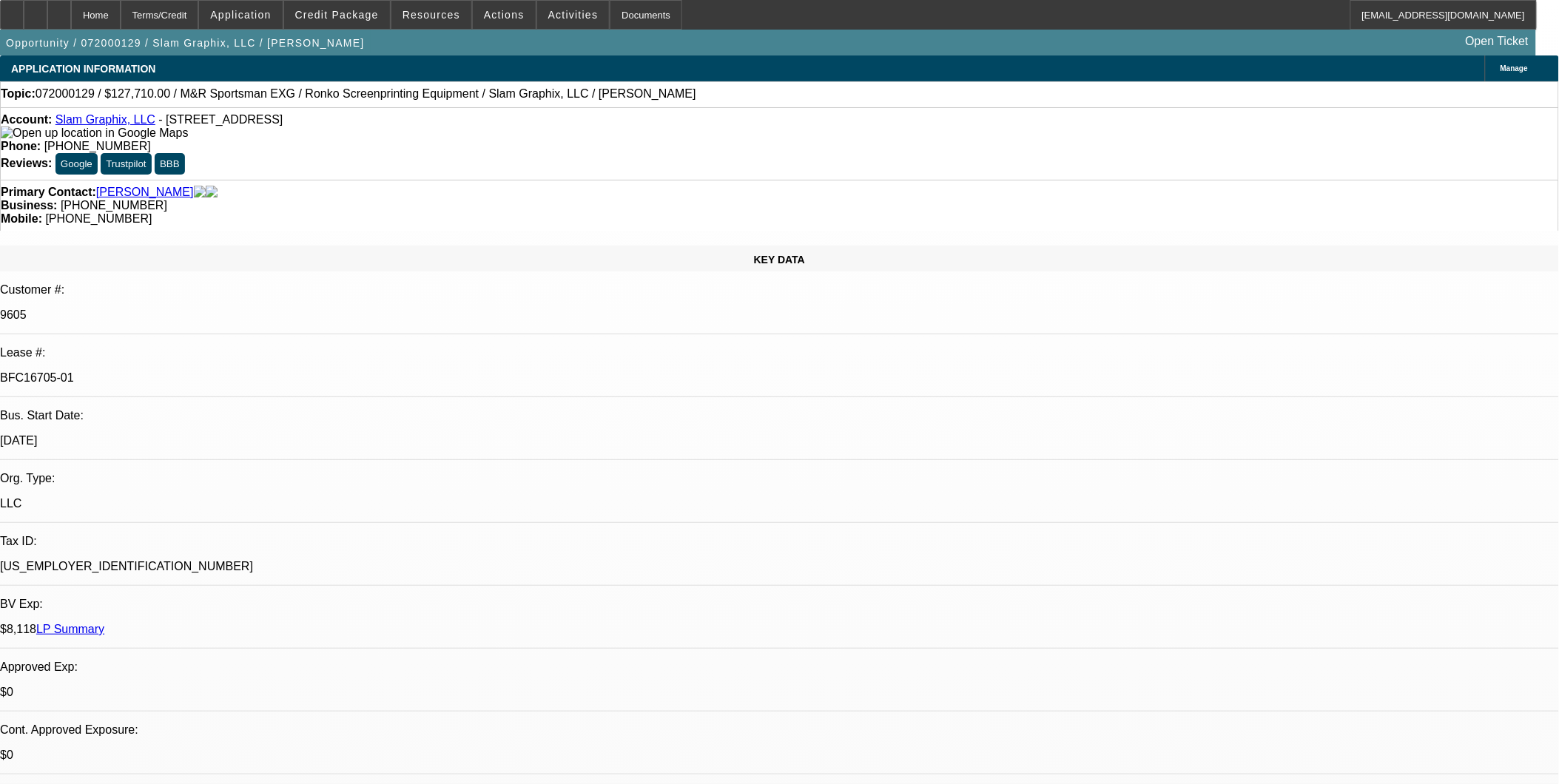
copy div "BFC16705-01"
click at [344, 748] on div "$0" at bounding box center [779, 755] width 1559 height 13
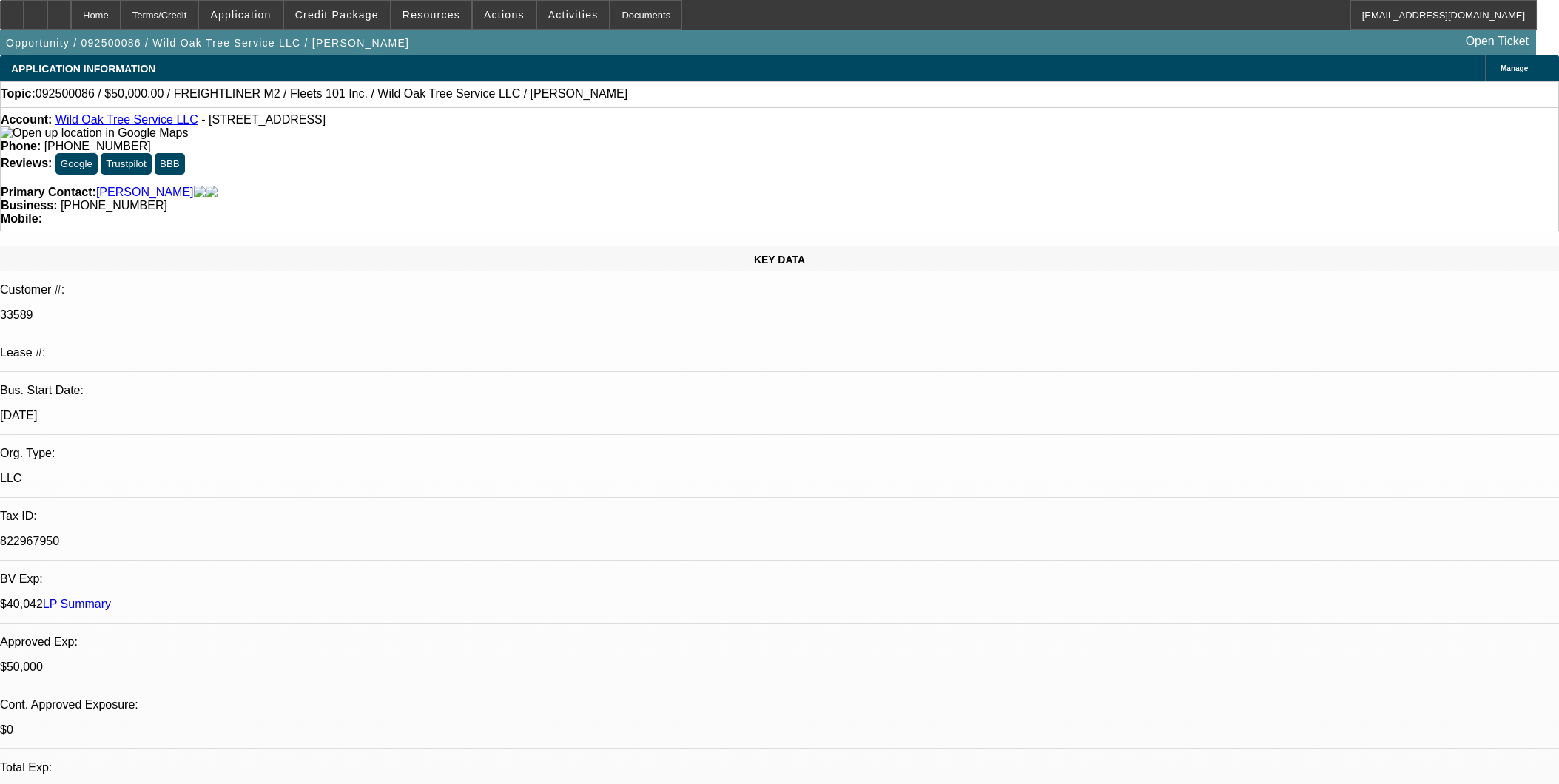
select select "0"
select select "2"
select select "0.1"
select select "4"
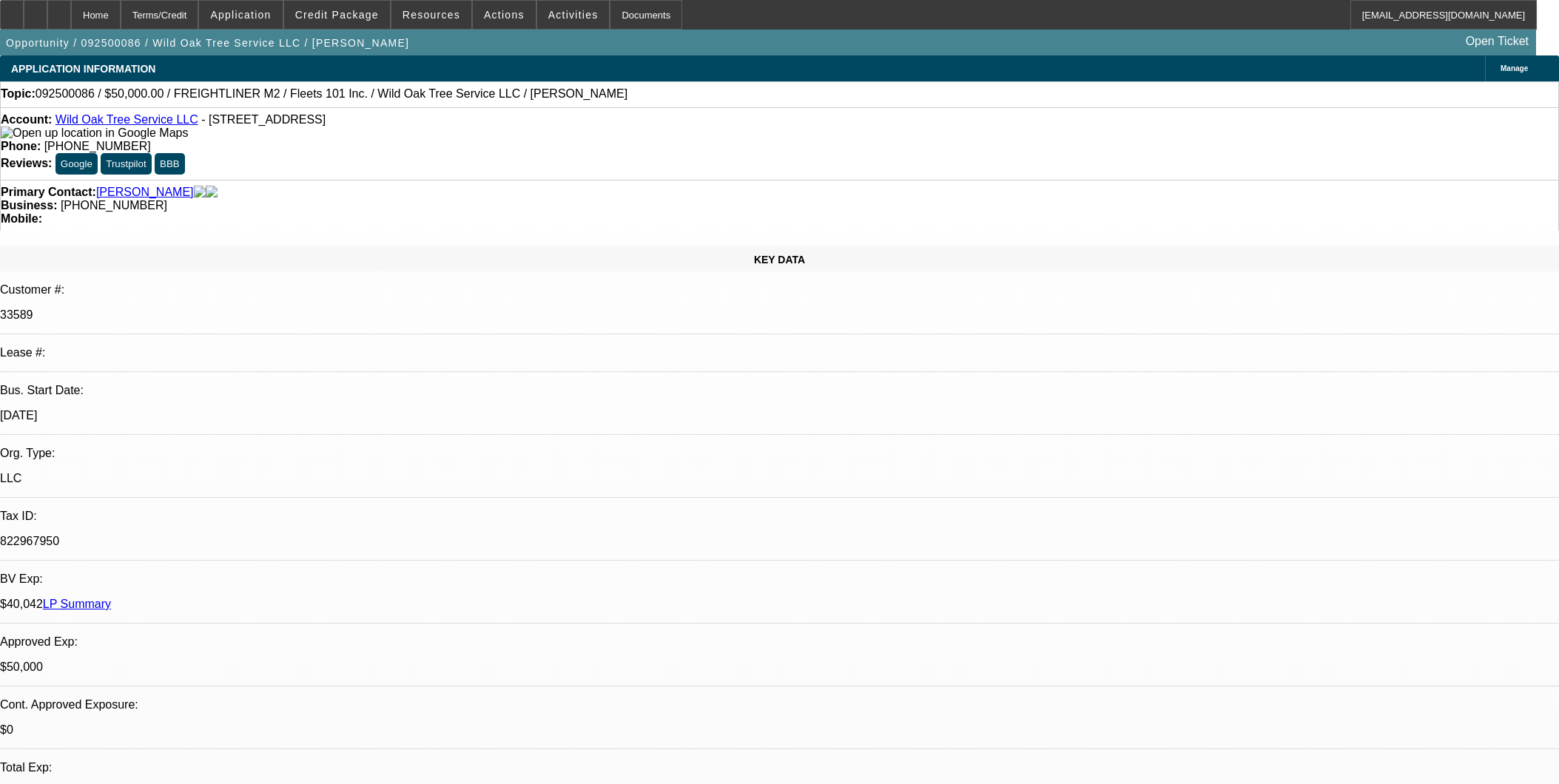
select select "0"
select select "2"
select select "0"
select select "6"
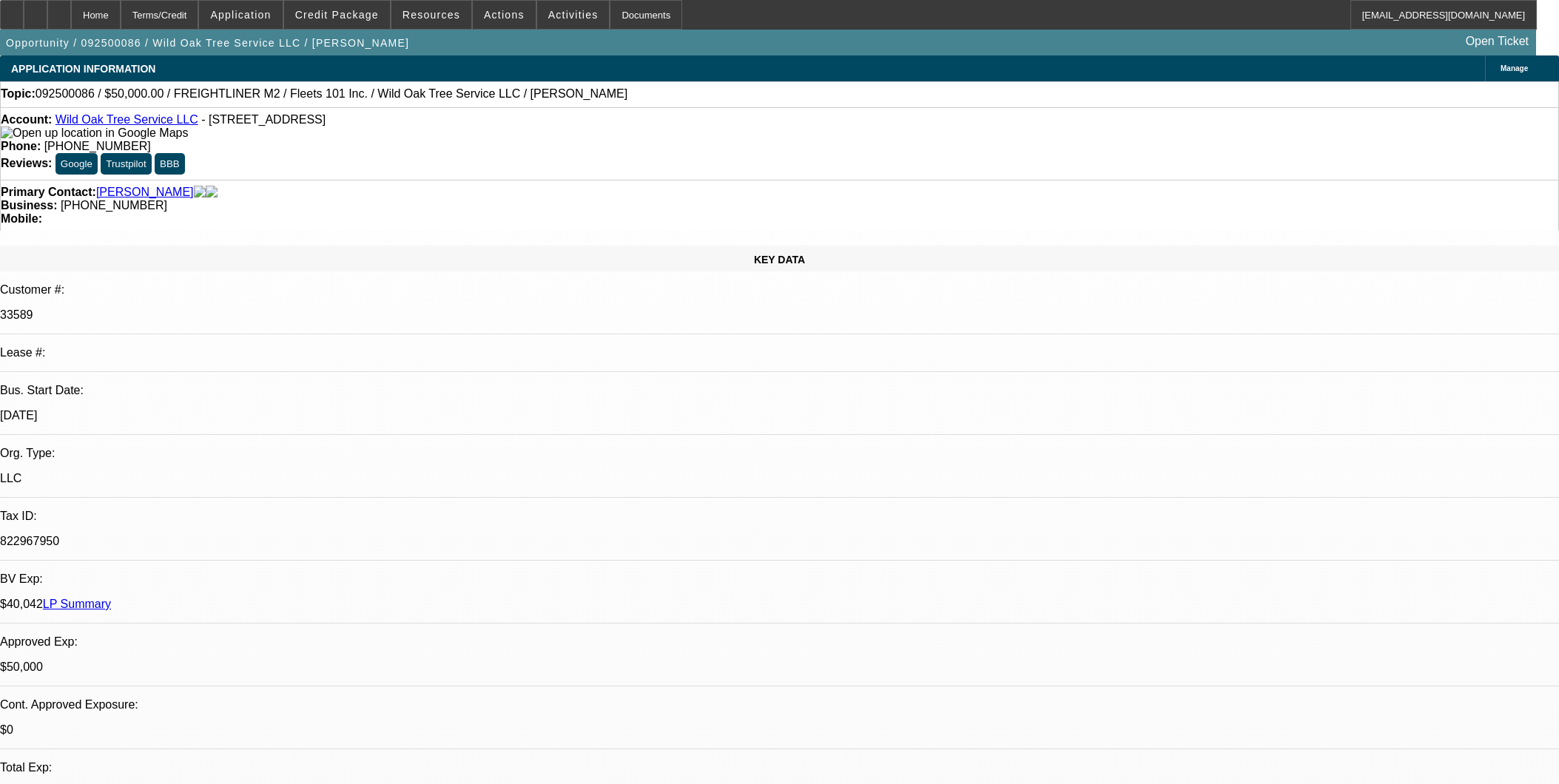
select select "0"
select select "2"
select select "0.1"
select select "4"
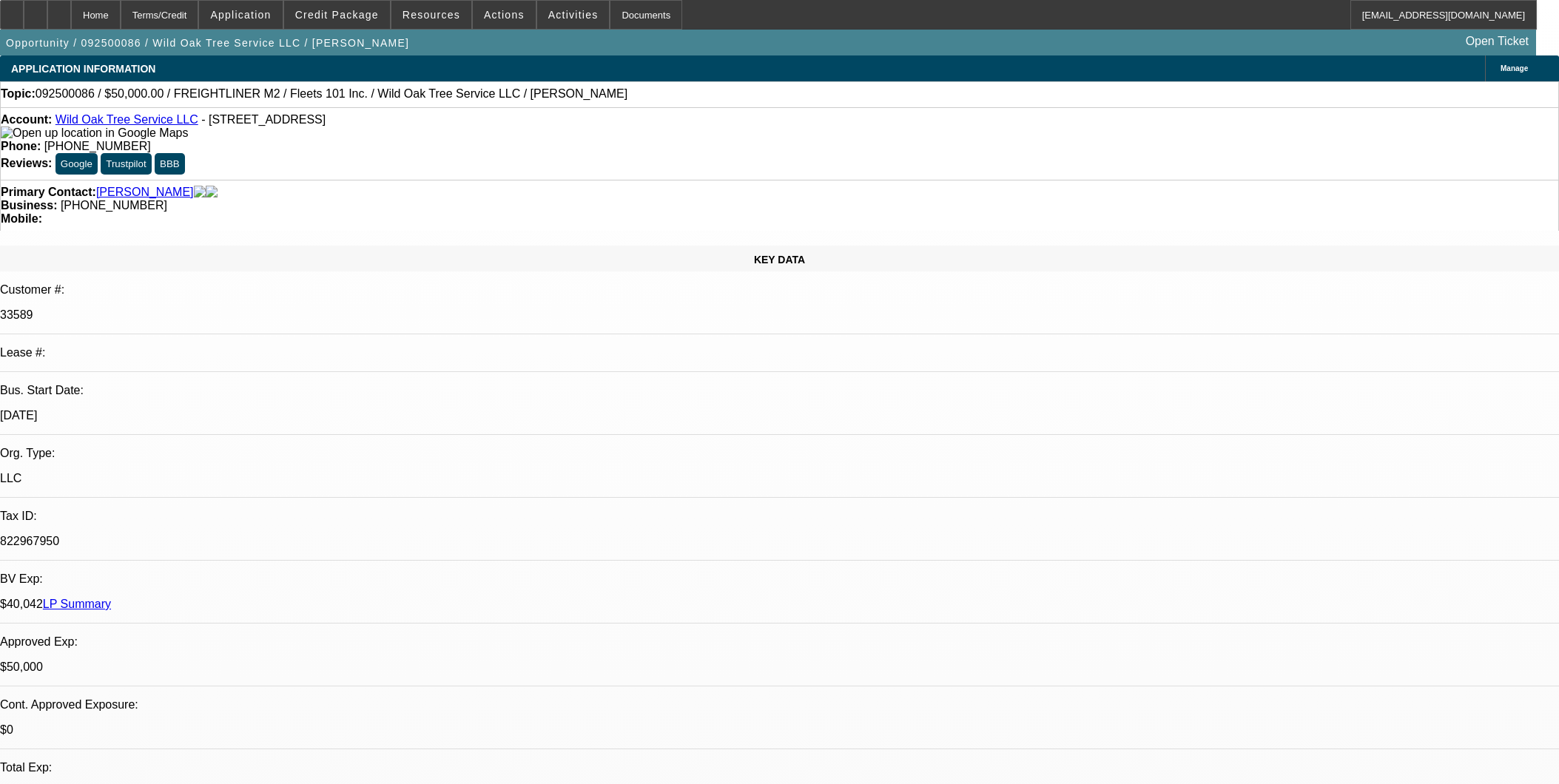
select select "0.1"
select select "2"
select select "0.1"
select select "4"
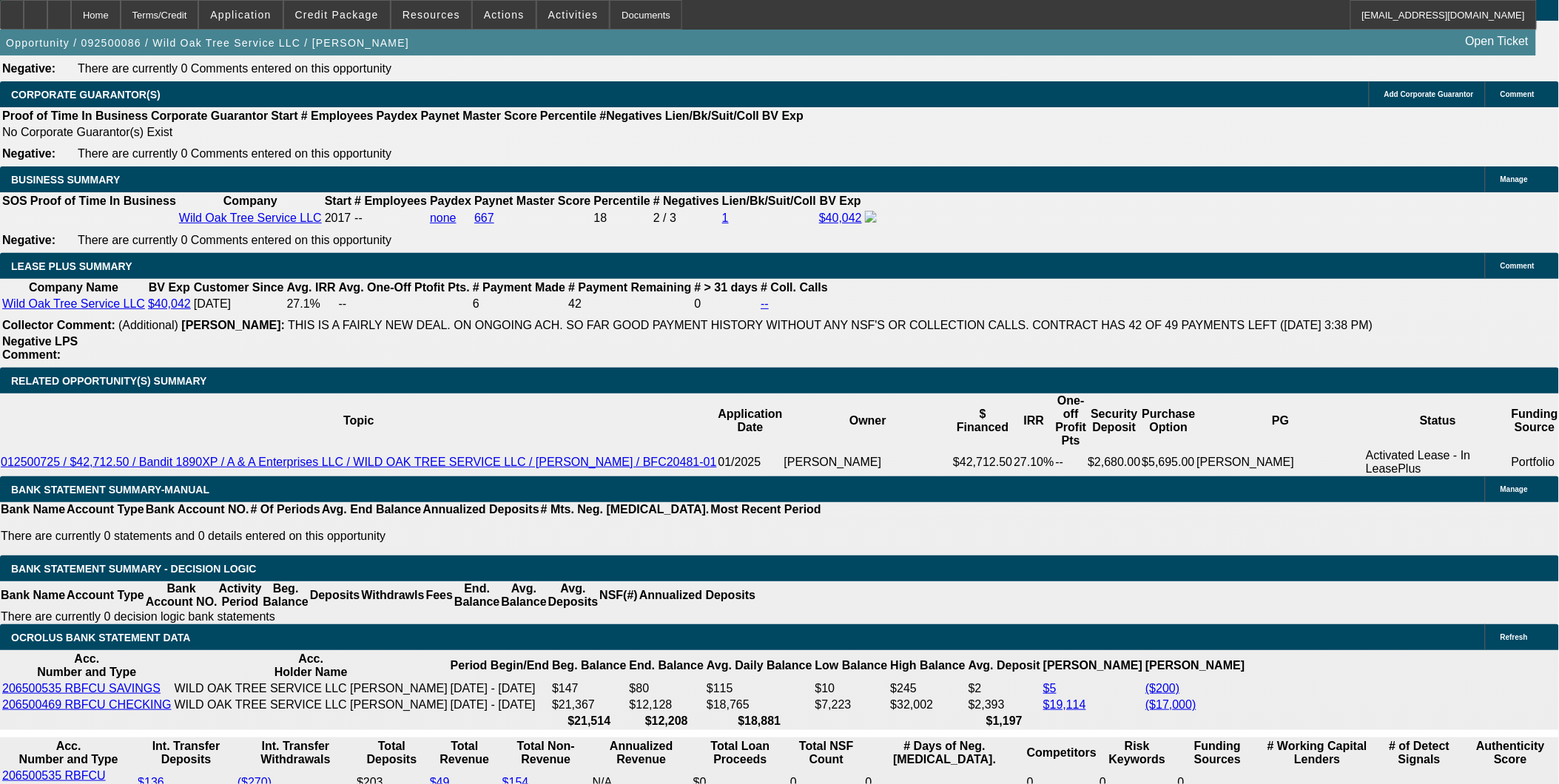
scroll to position [2382, 0]
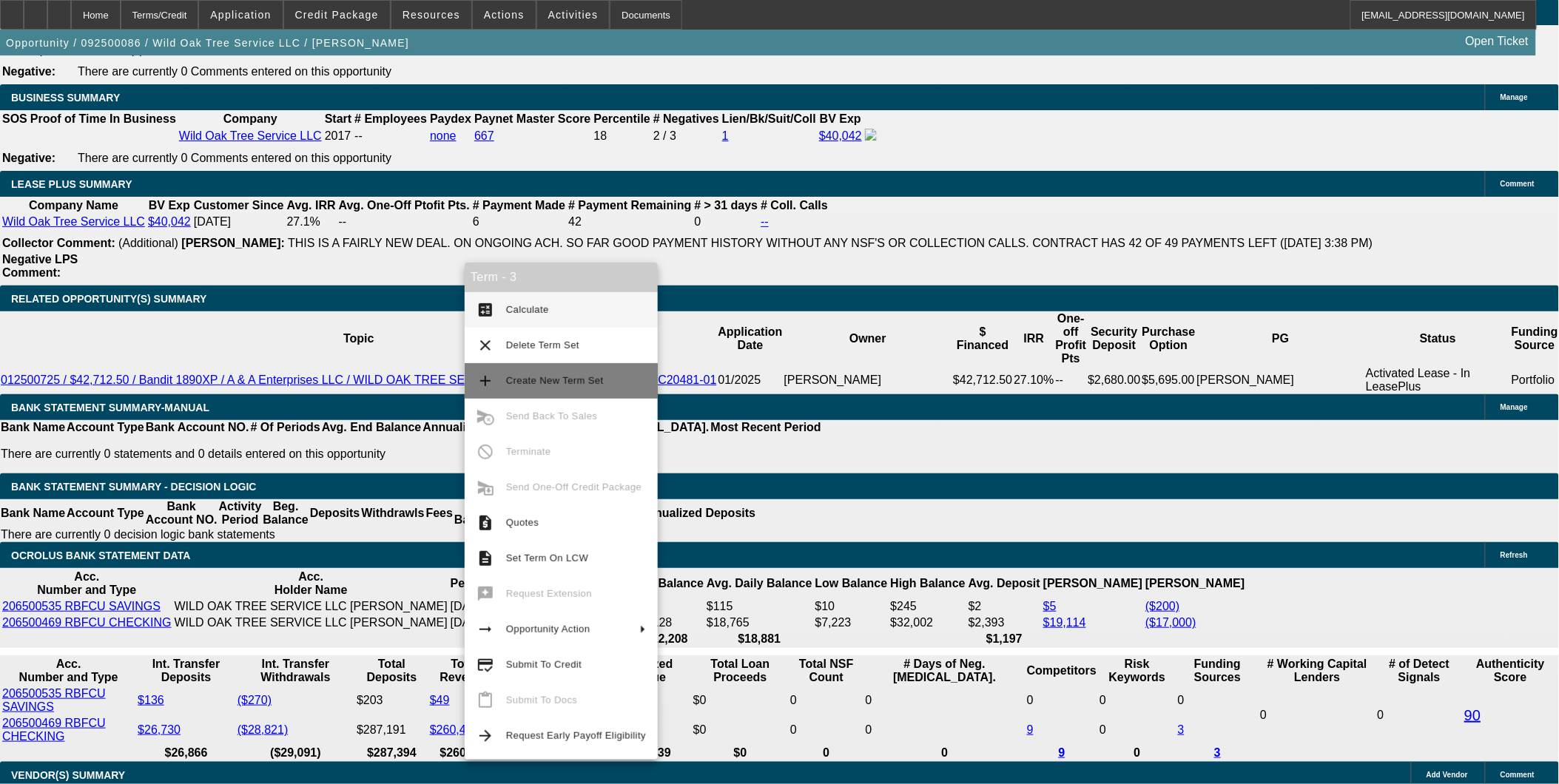
click at [539, 377] on span "Create New Term Set" at bounding box center [555, 380] width 98 height 11
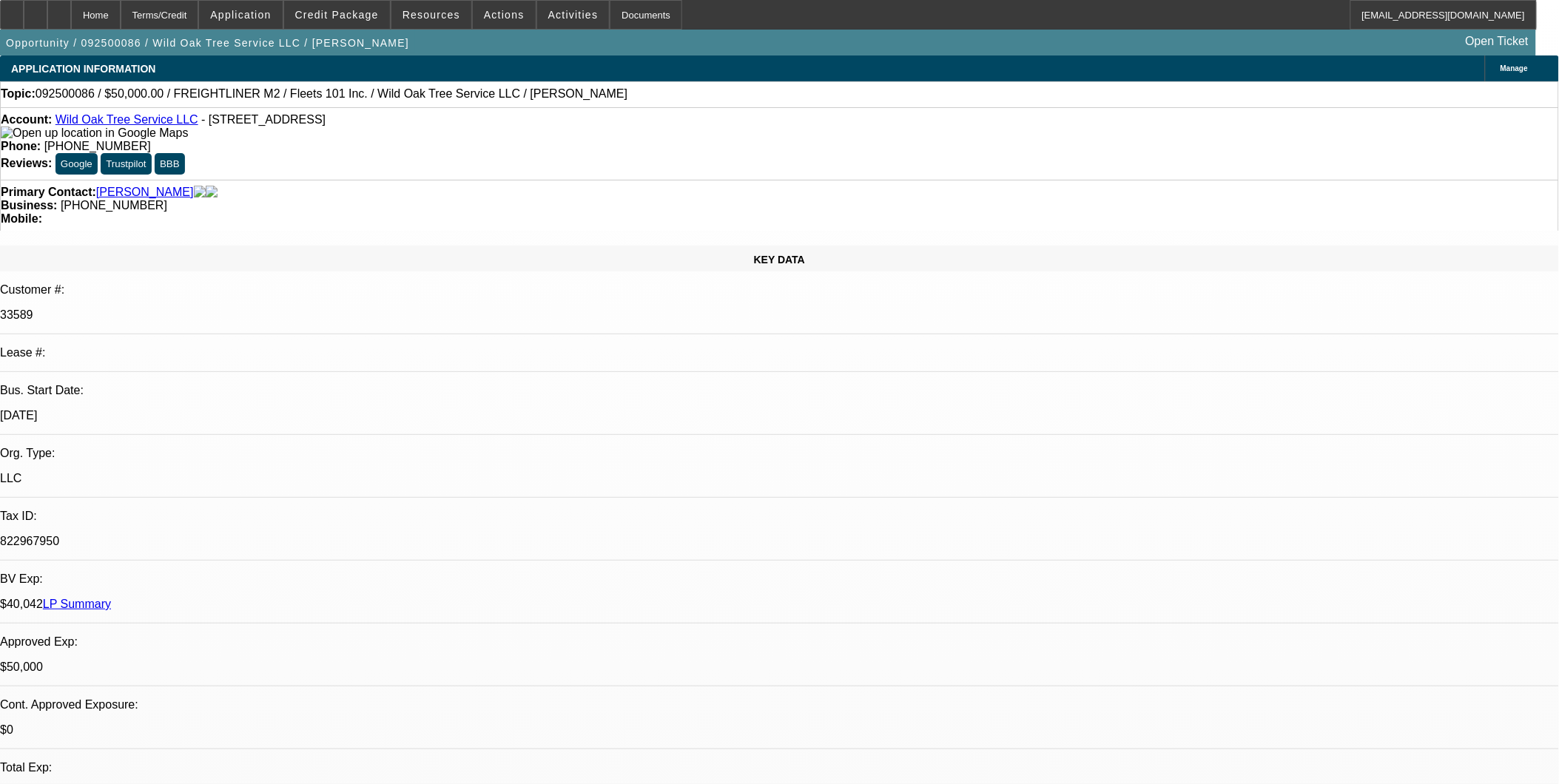
select select "0"
select select "2"
select select "0"
select select "2"
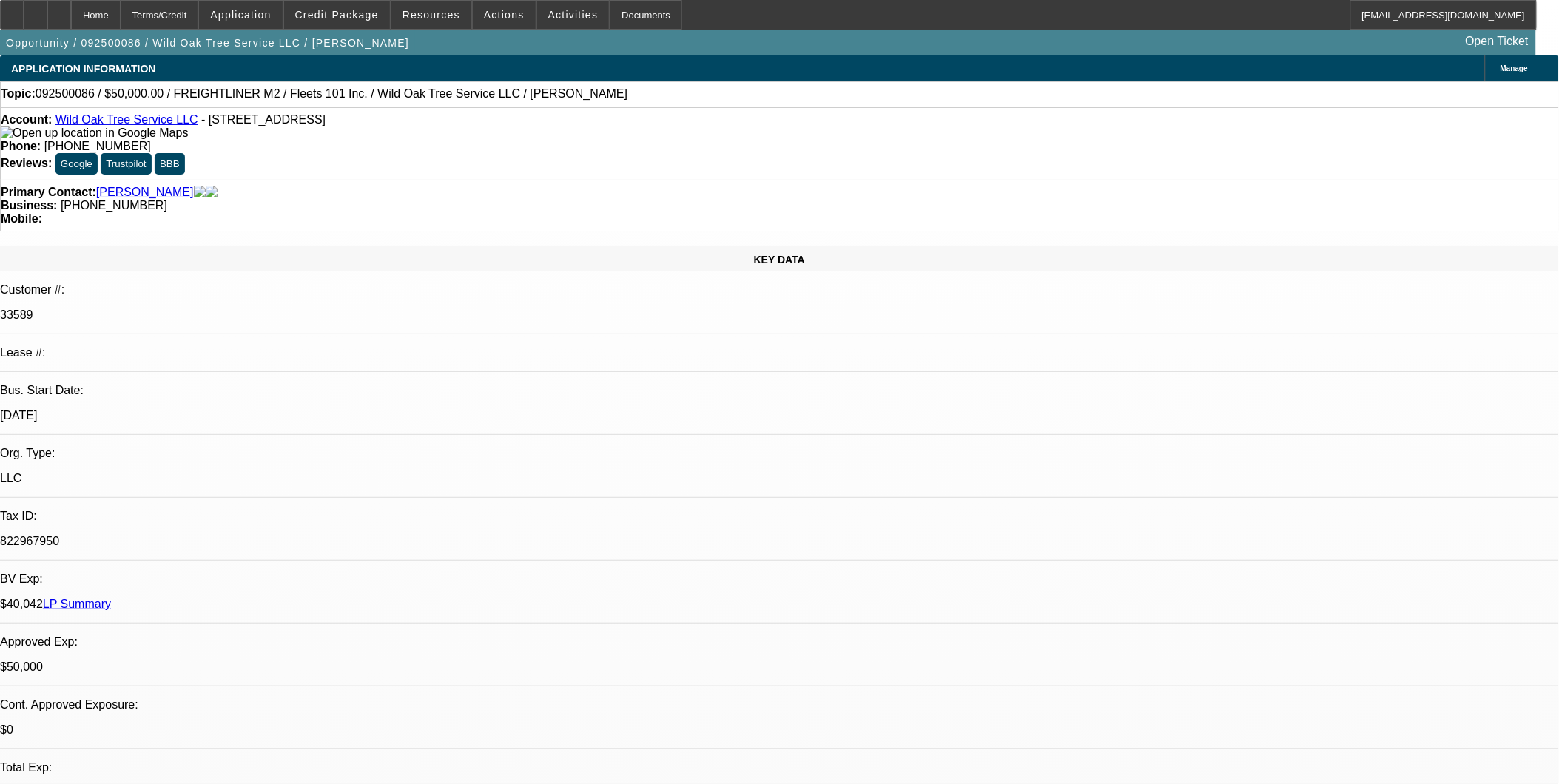
select select "0.1"
select select "0"
select select "2"
select select "0"
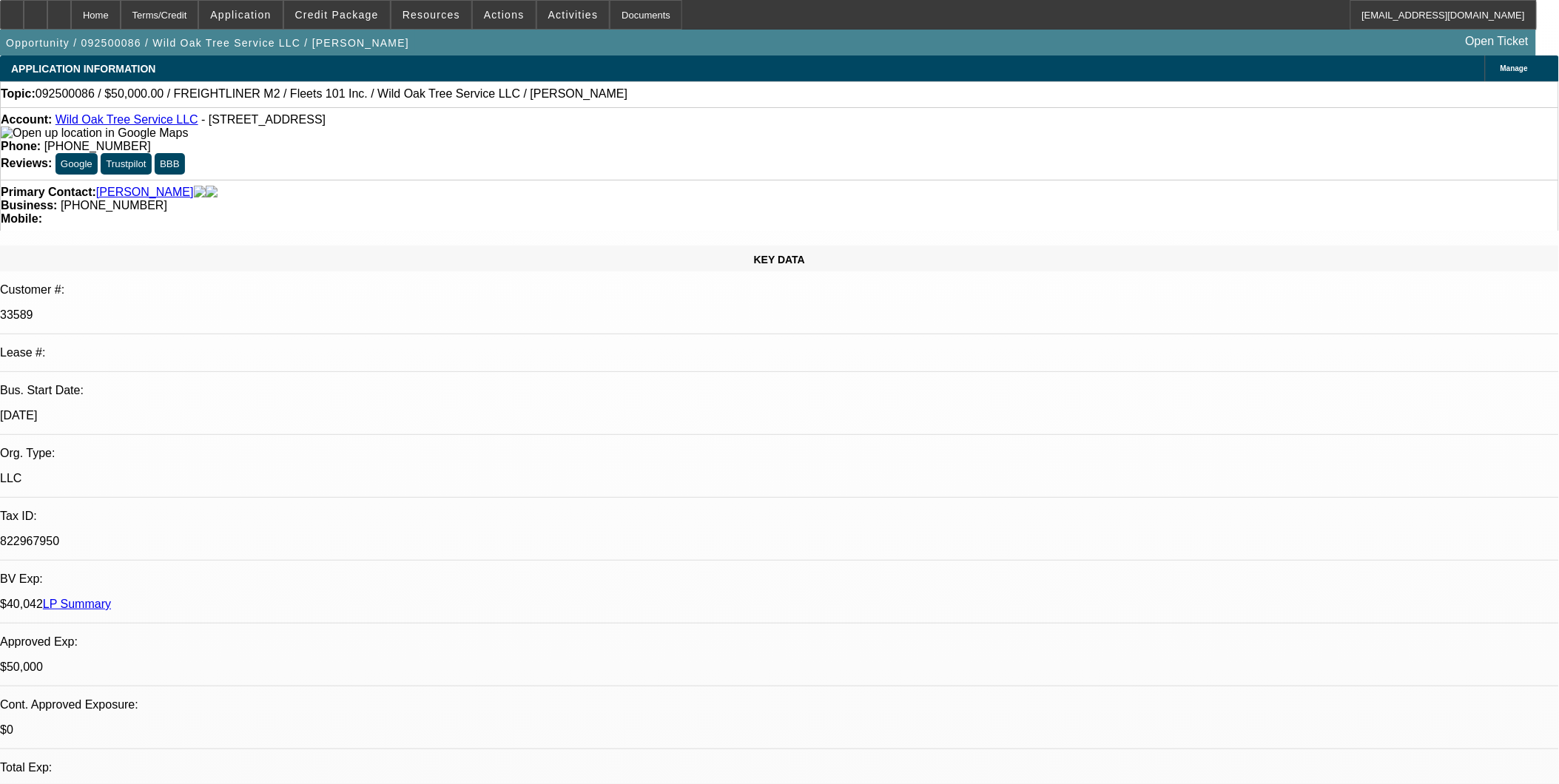
select select "2"
select select "0.1"
select select "1"
select select "2"
select select "6"
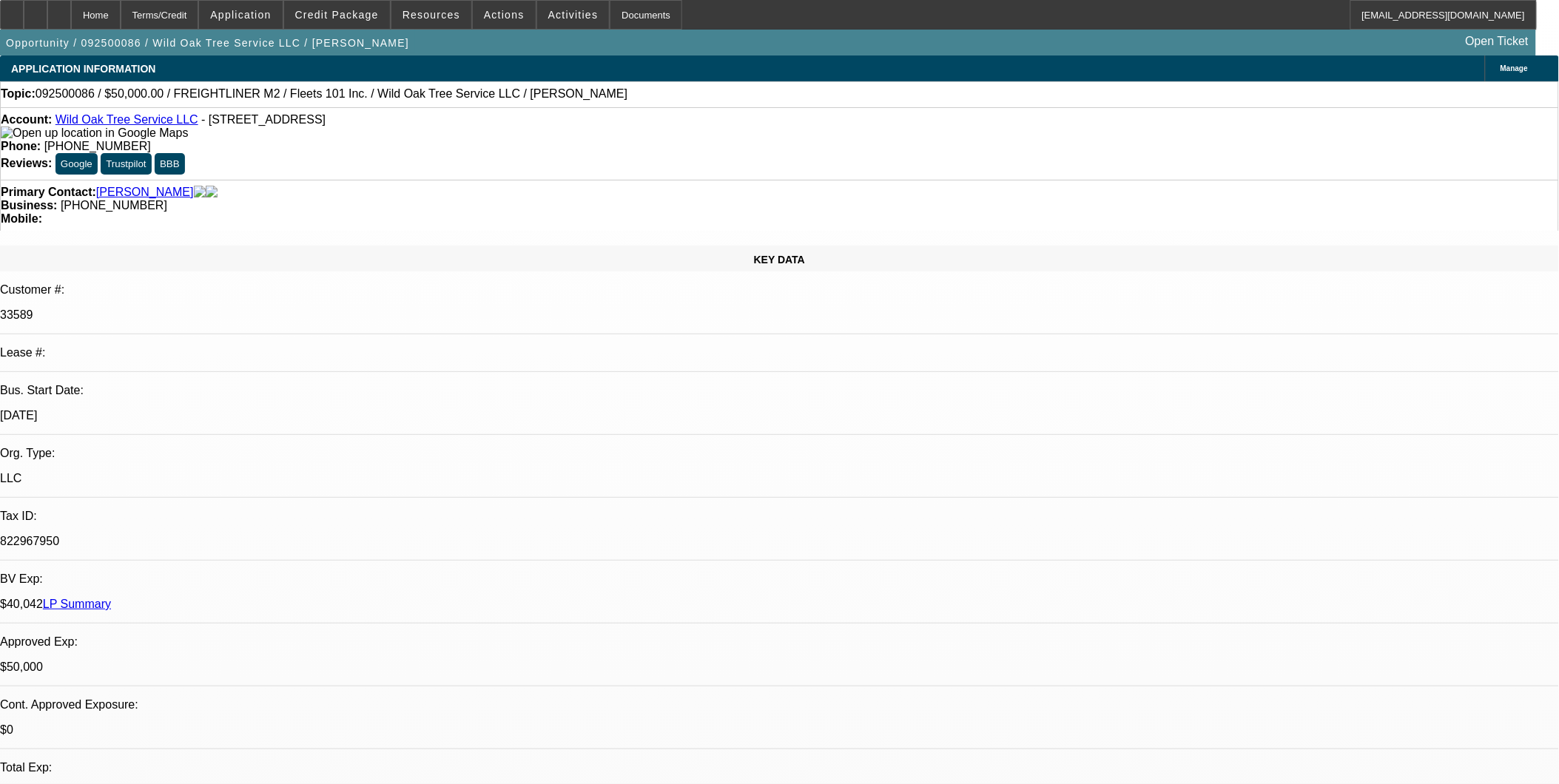
select select "1"
select select "2"
select select "4"
select select "1"
select select "2"
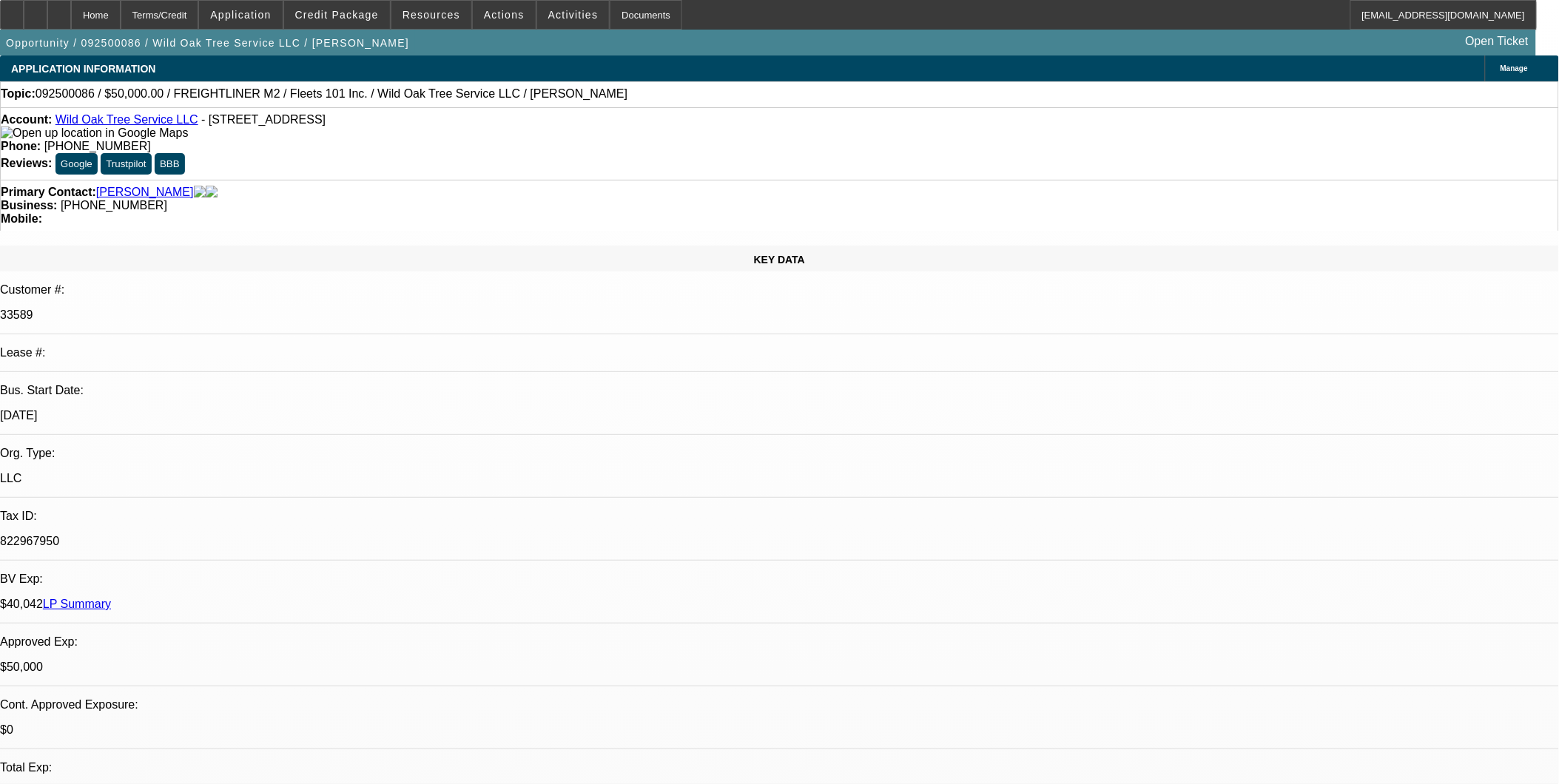
select select "6"
select select "1"
select select "2"
select select "4"
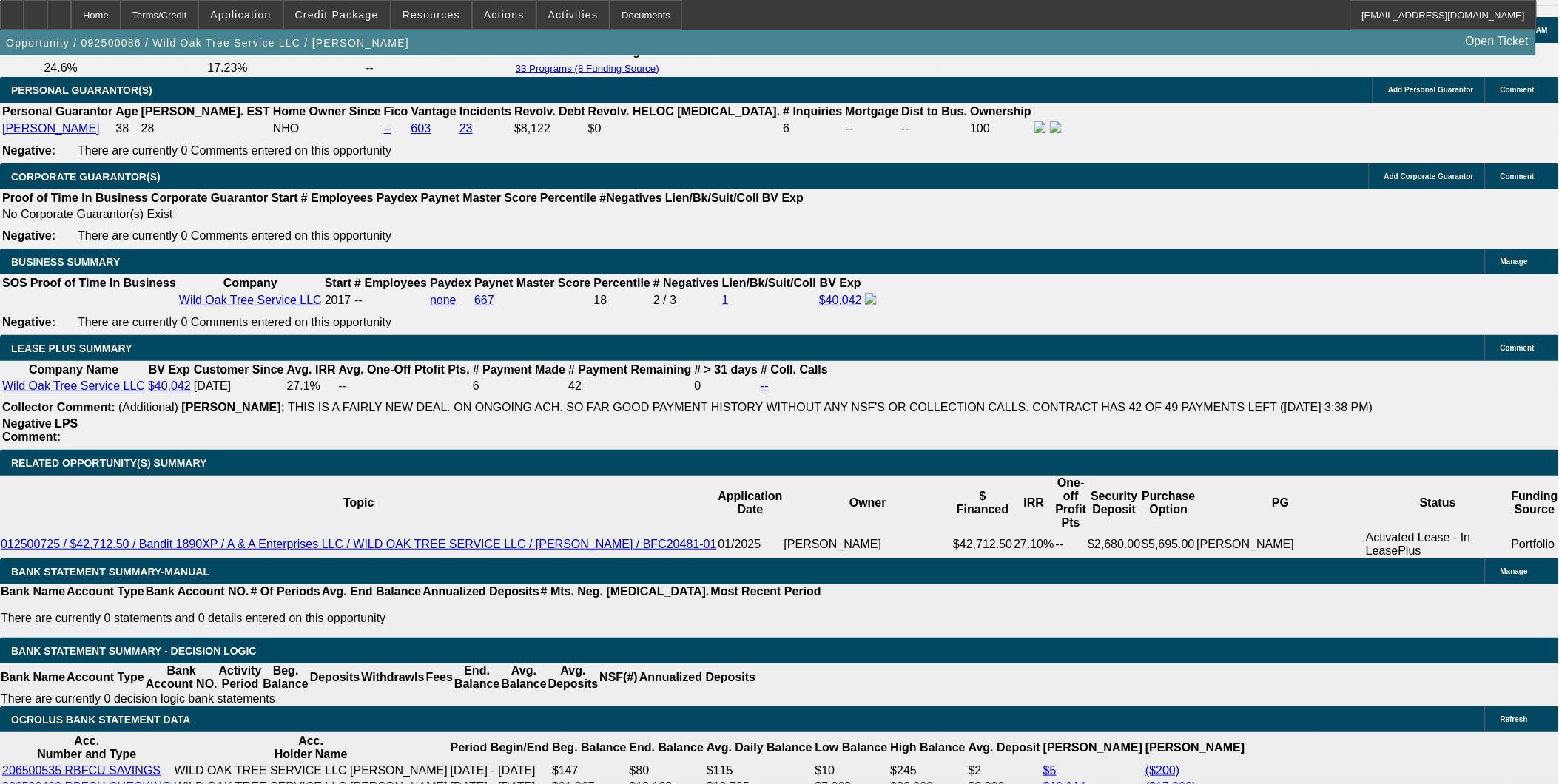
scroll to position [2301, 0]
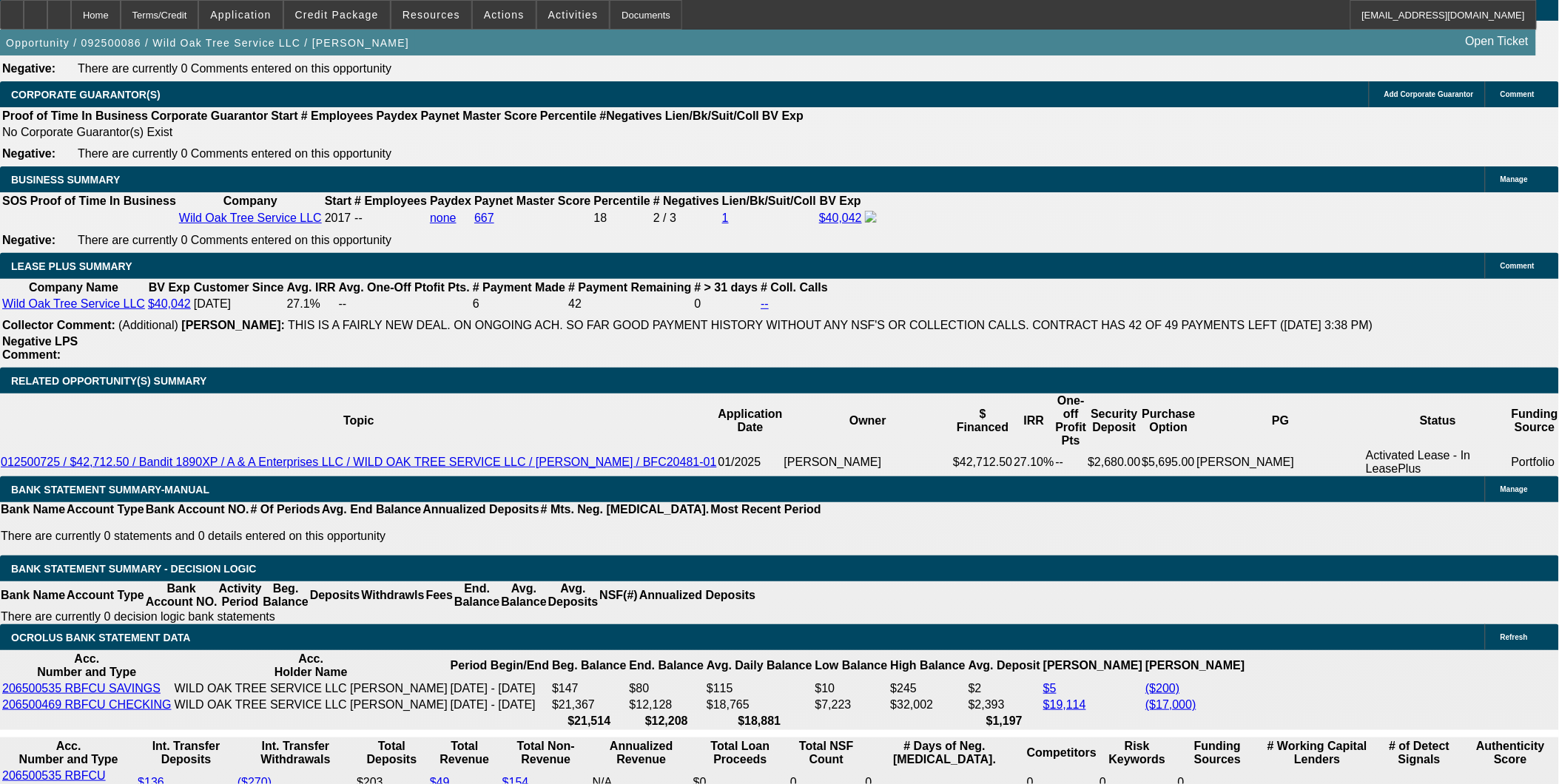
drag, startPoint x: 329, startPoint y: 531, endPoint x: 390, endPoint y: 534, distance: 61.1
type input "1"
type input "UNKNOWN"
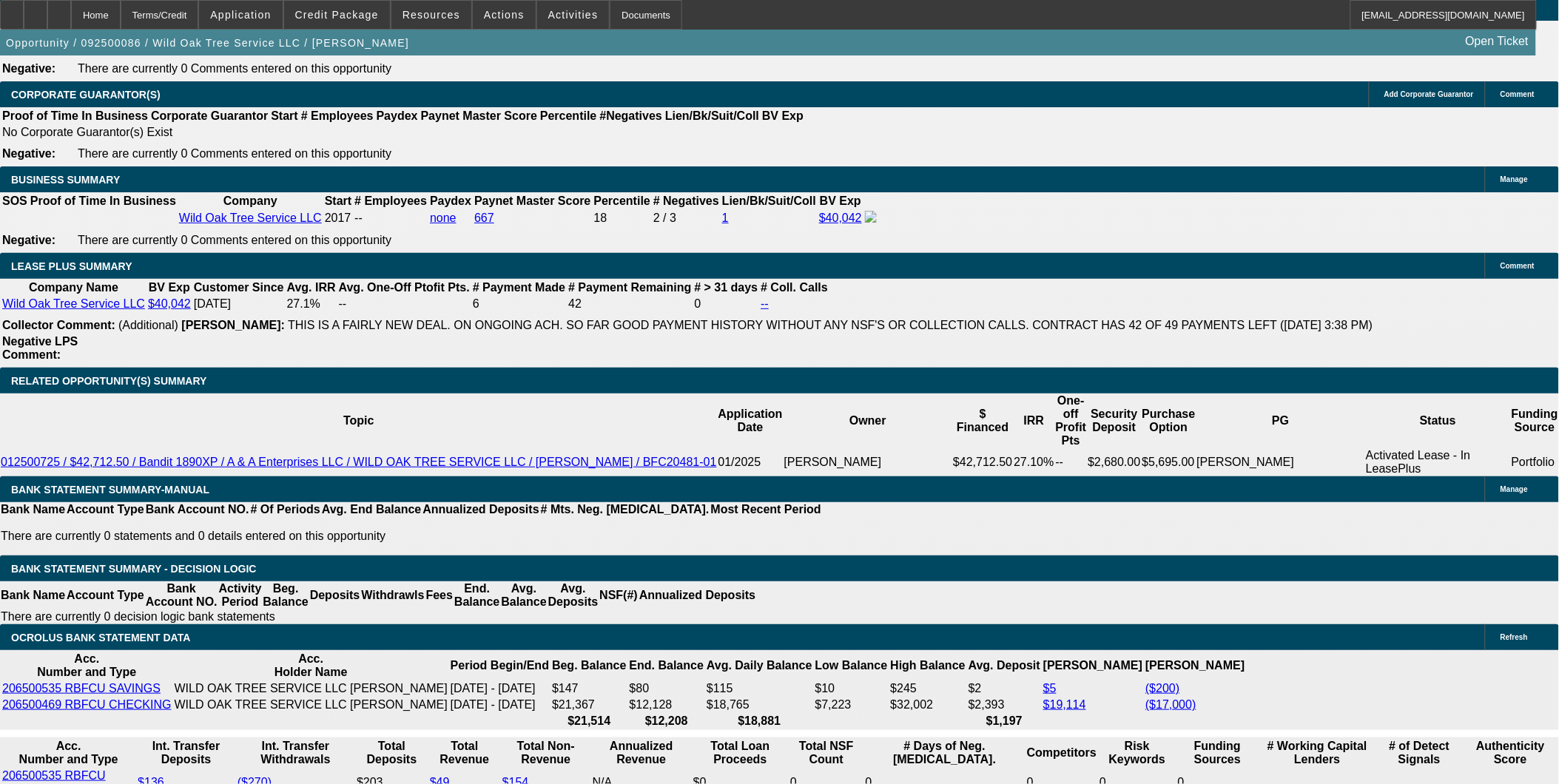
type input "$1,710.50"
type input "$855.25"
type input "1"
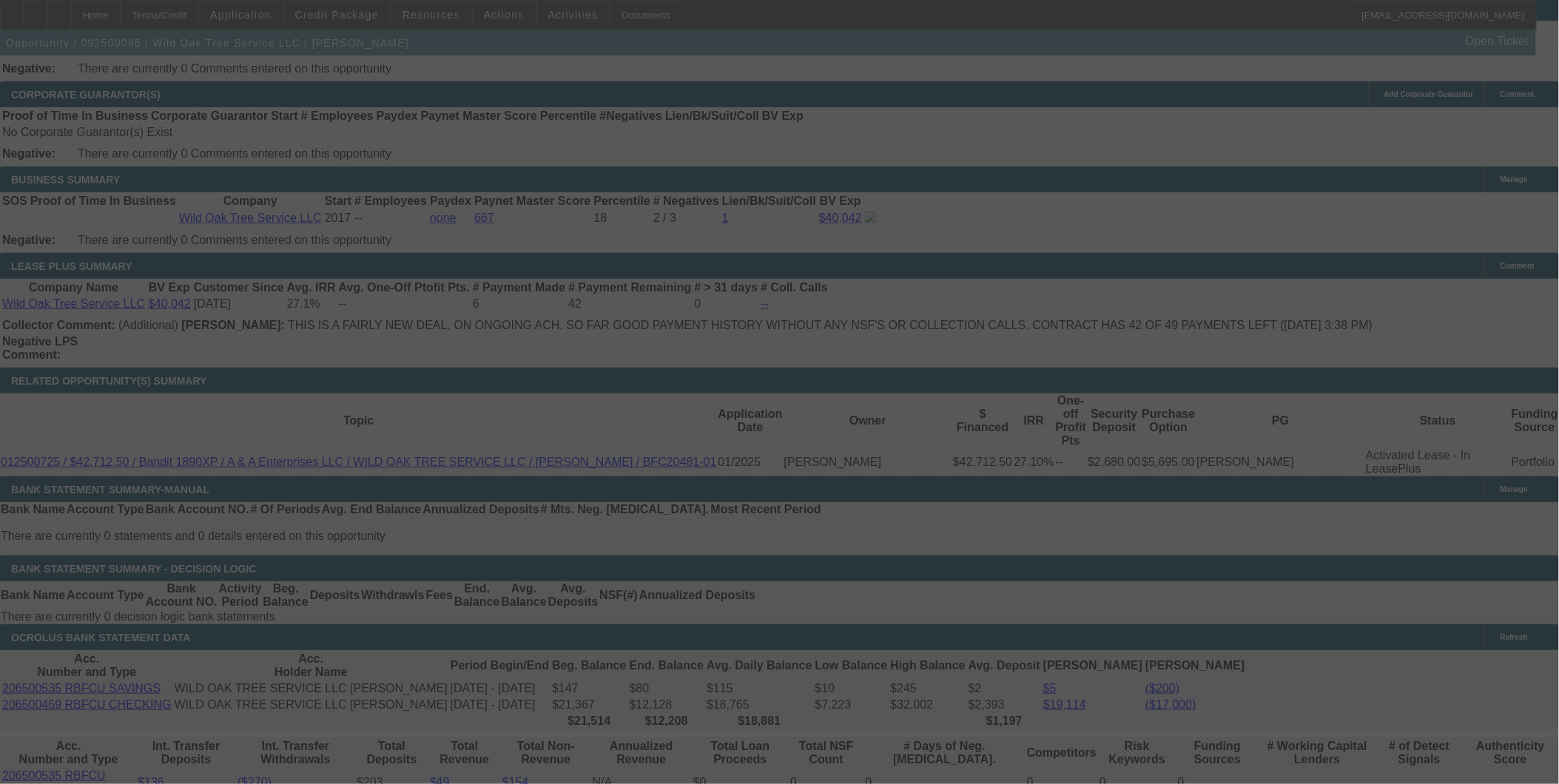
select select "0"
select select "2"
select select "0"
select select "6"
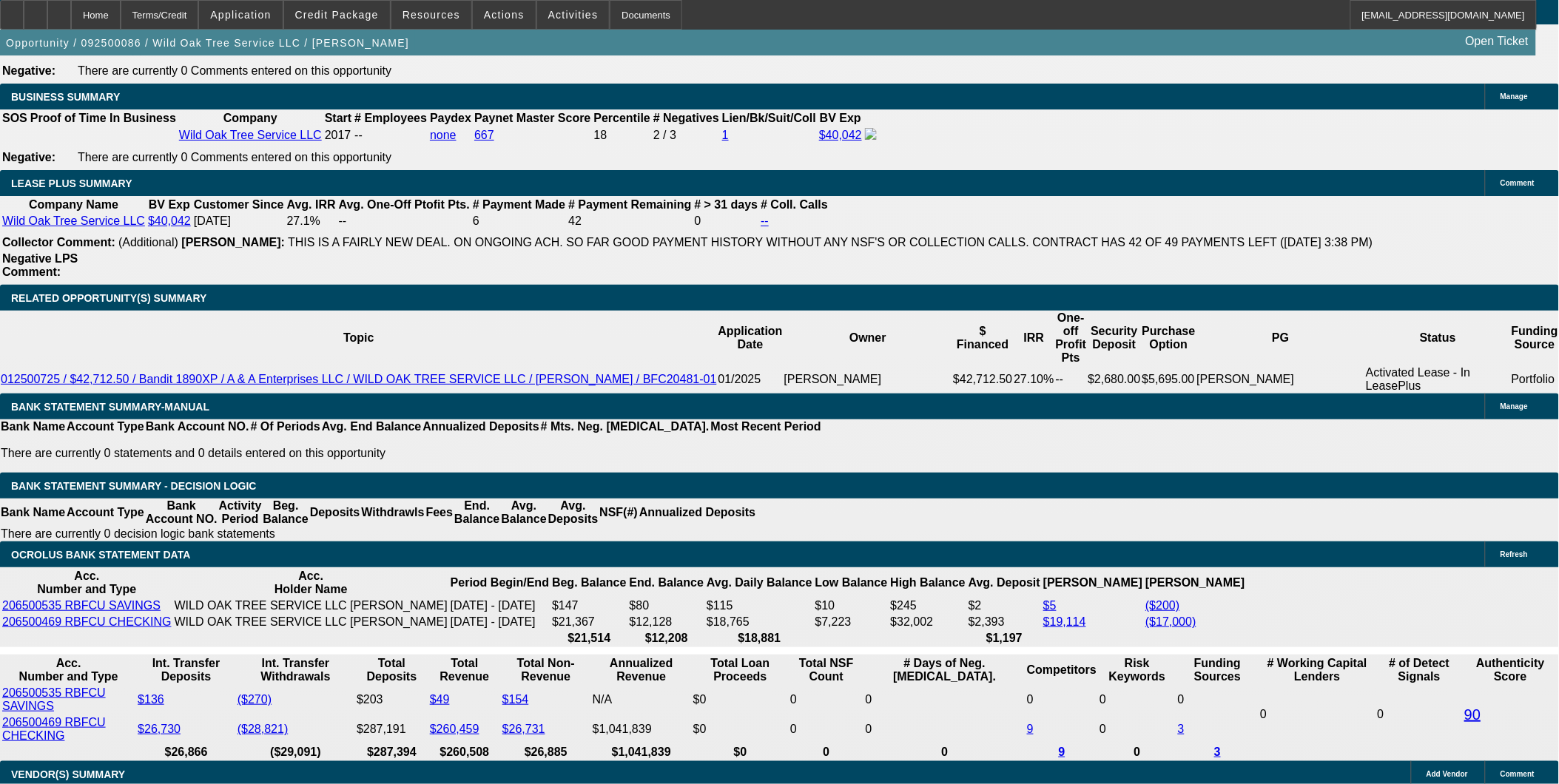
scroll to position [2382, 0]
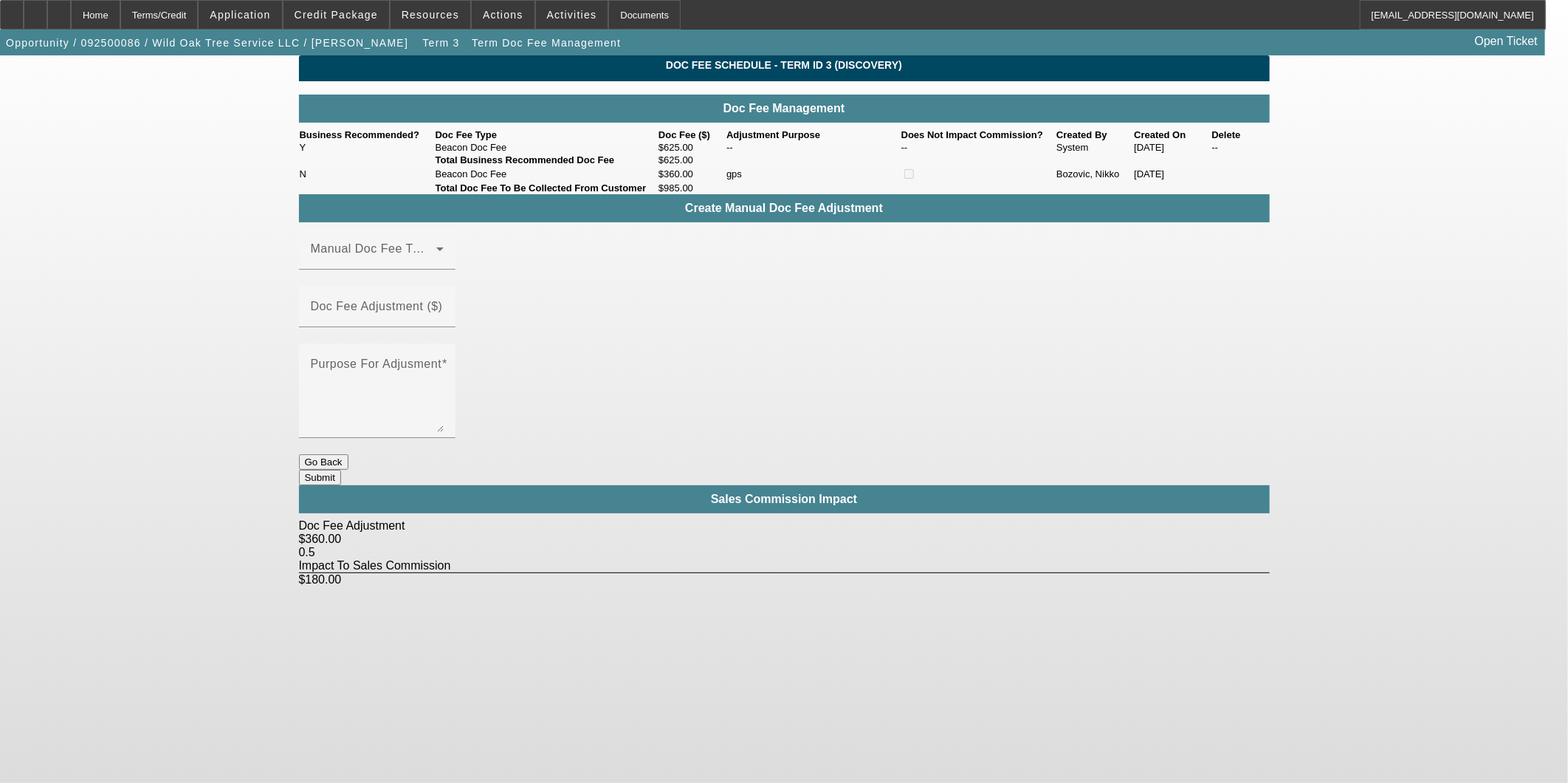
click at [349, 454] on button "Go Back" at bounding box center [324, 462] width 50 height 16
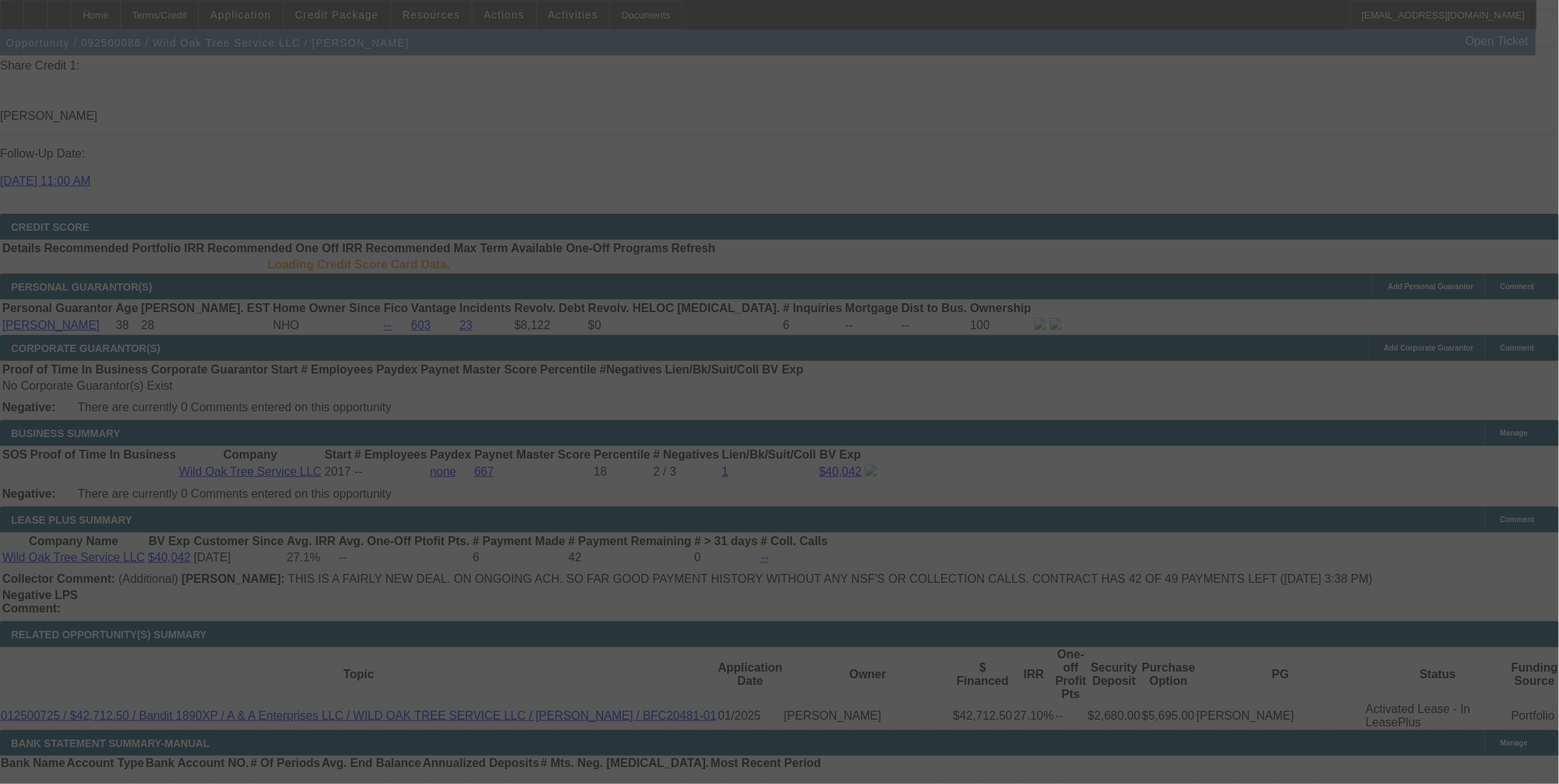
scroll to position [2193, 0]
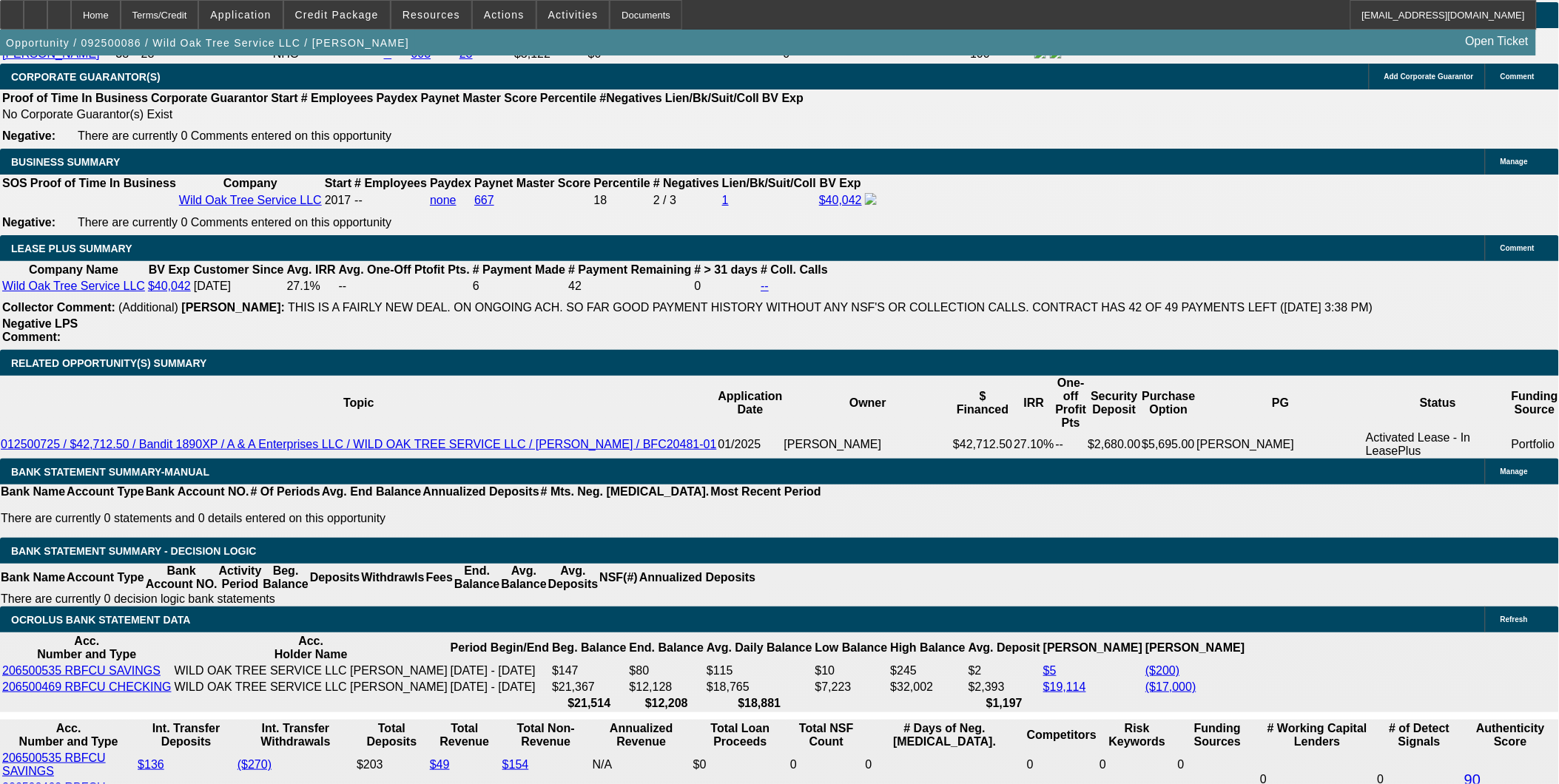
select select "0"
select select "2"
select select "0"
select select "6"
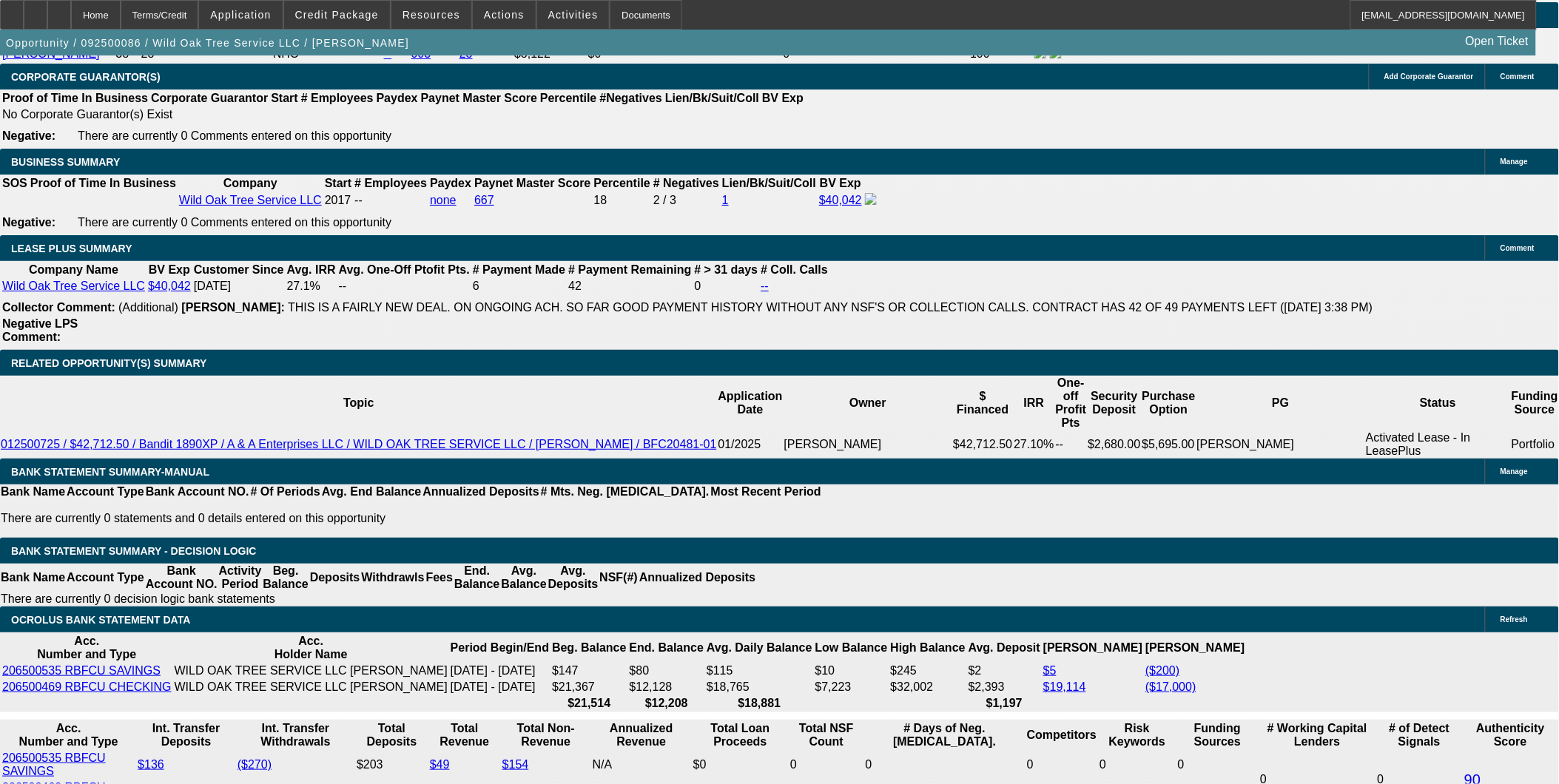
select select "0"
select select "2"
select select "0.1"
select select "4"
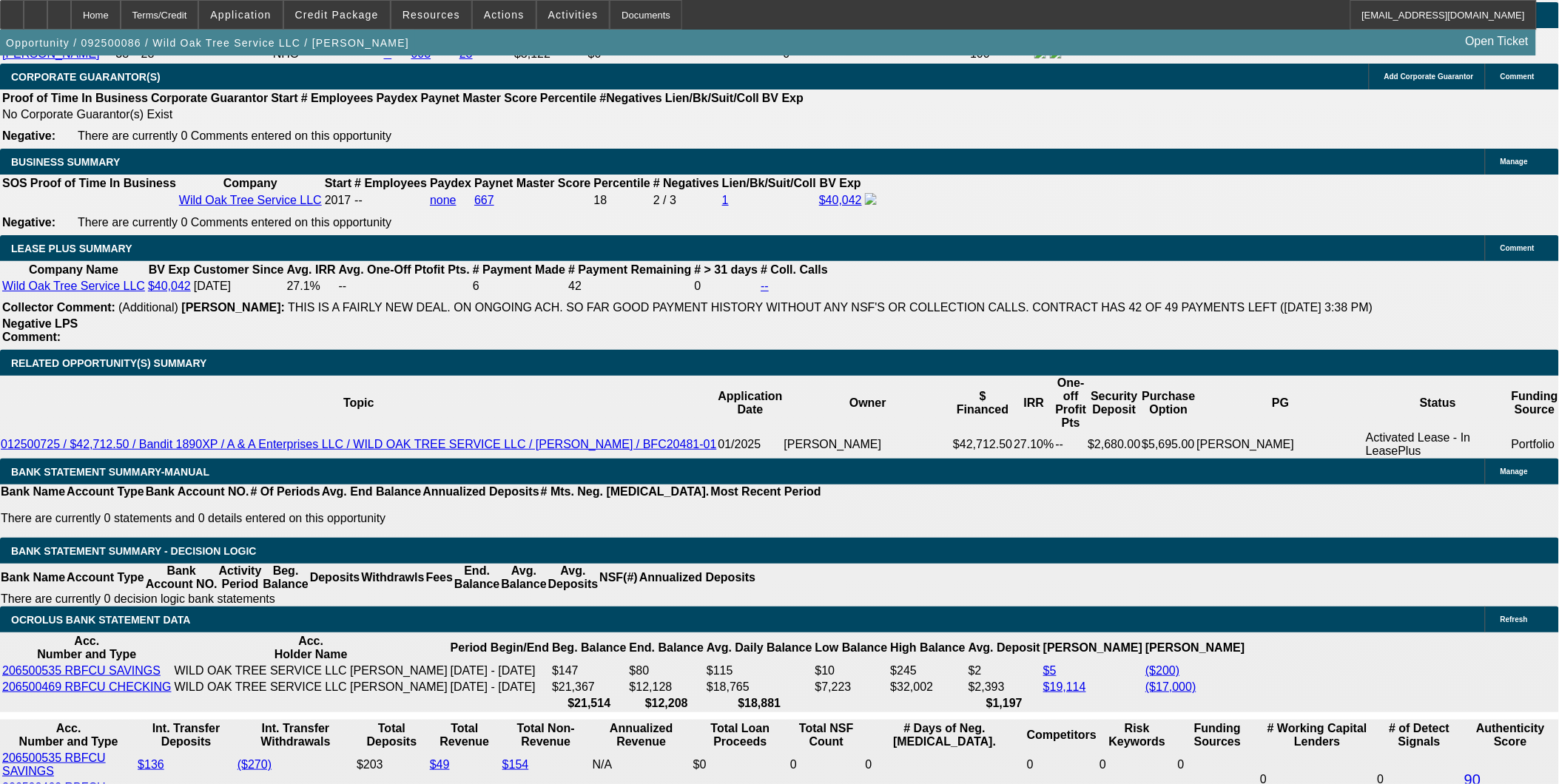
select select "0"
select select "2"
select select "0"
select select "6"
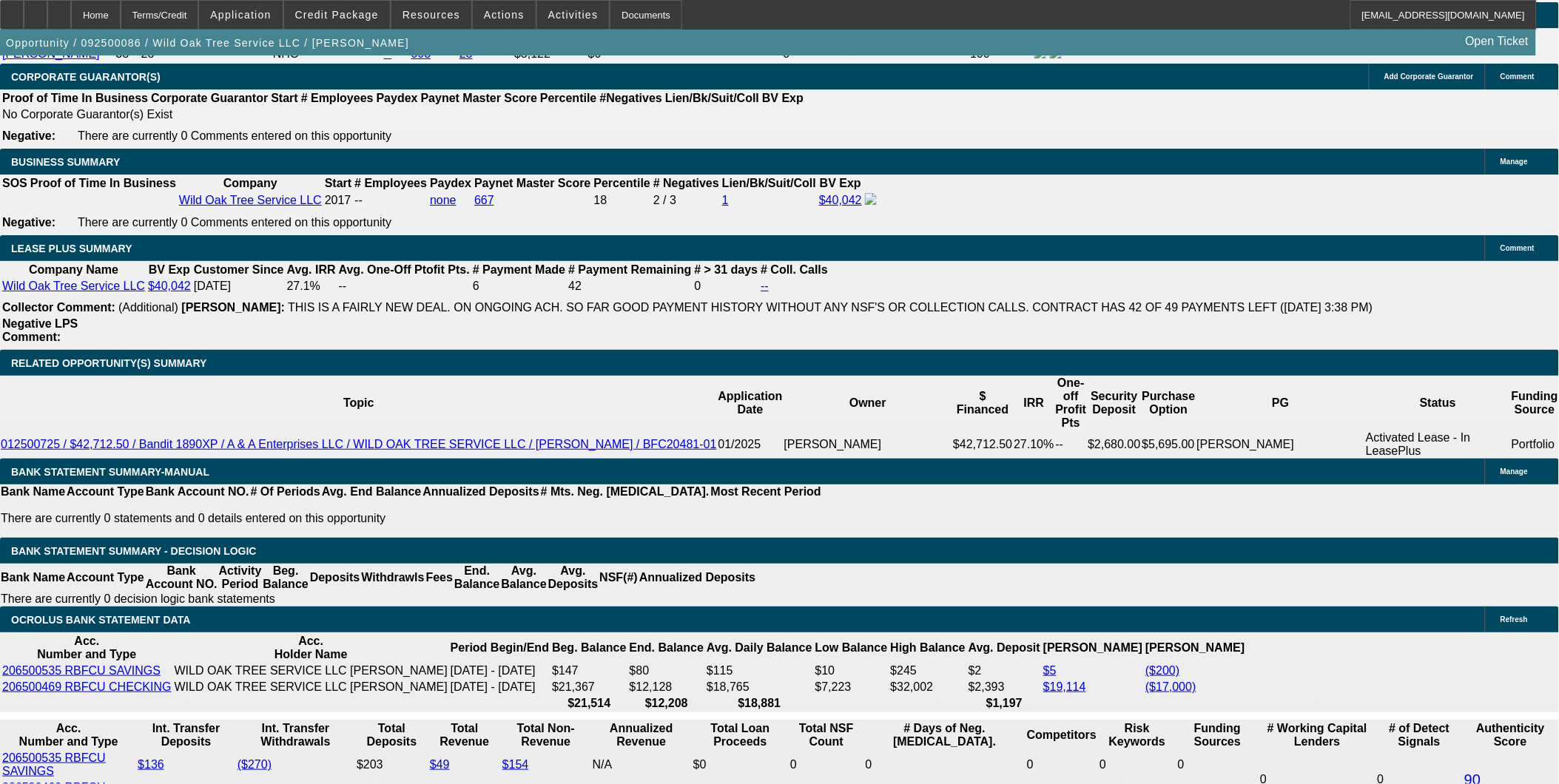
select select "0"
select select "2"
select select "0.1"
select select "4"
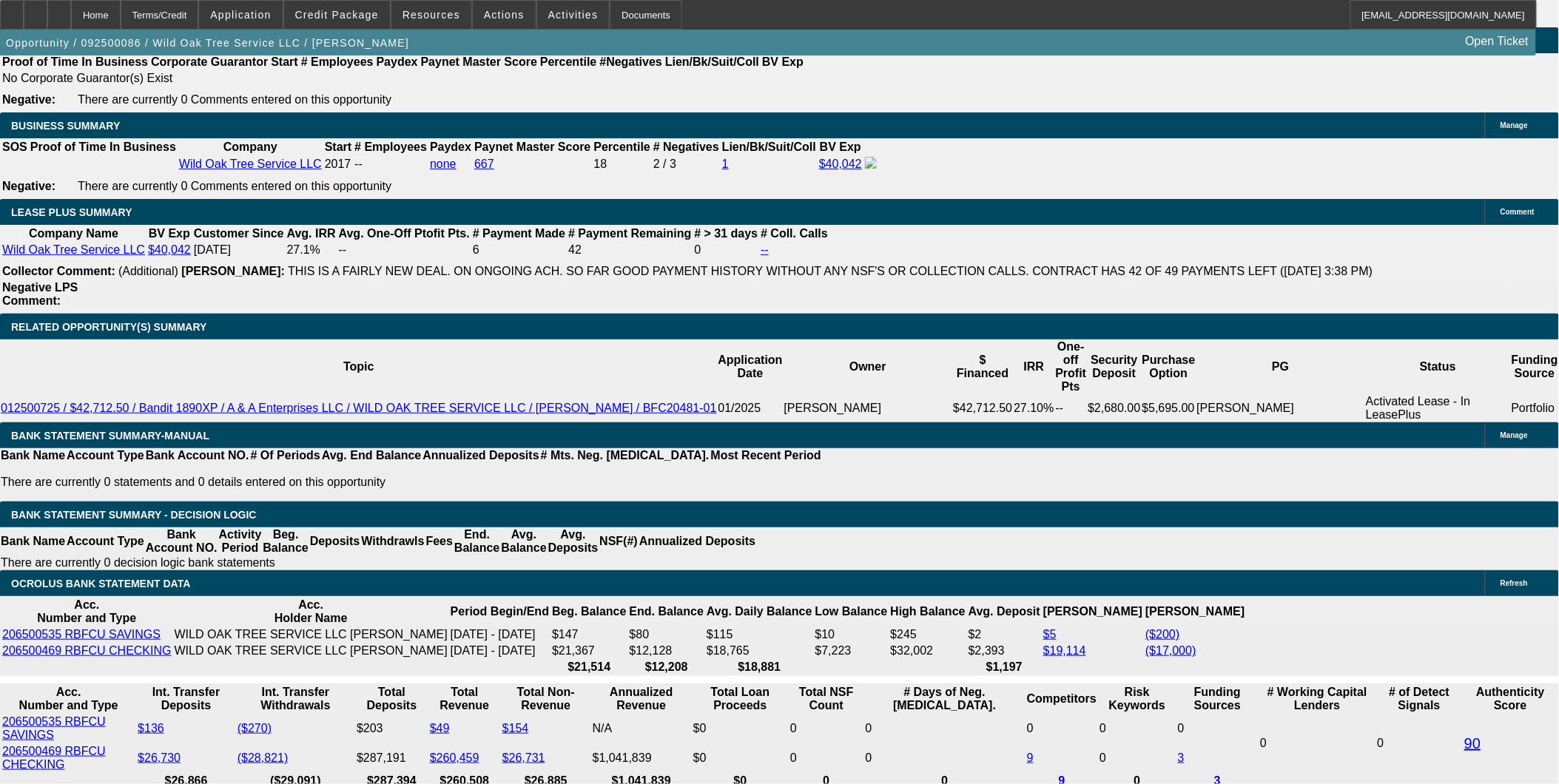
scroll to position [2349, 0]
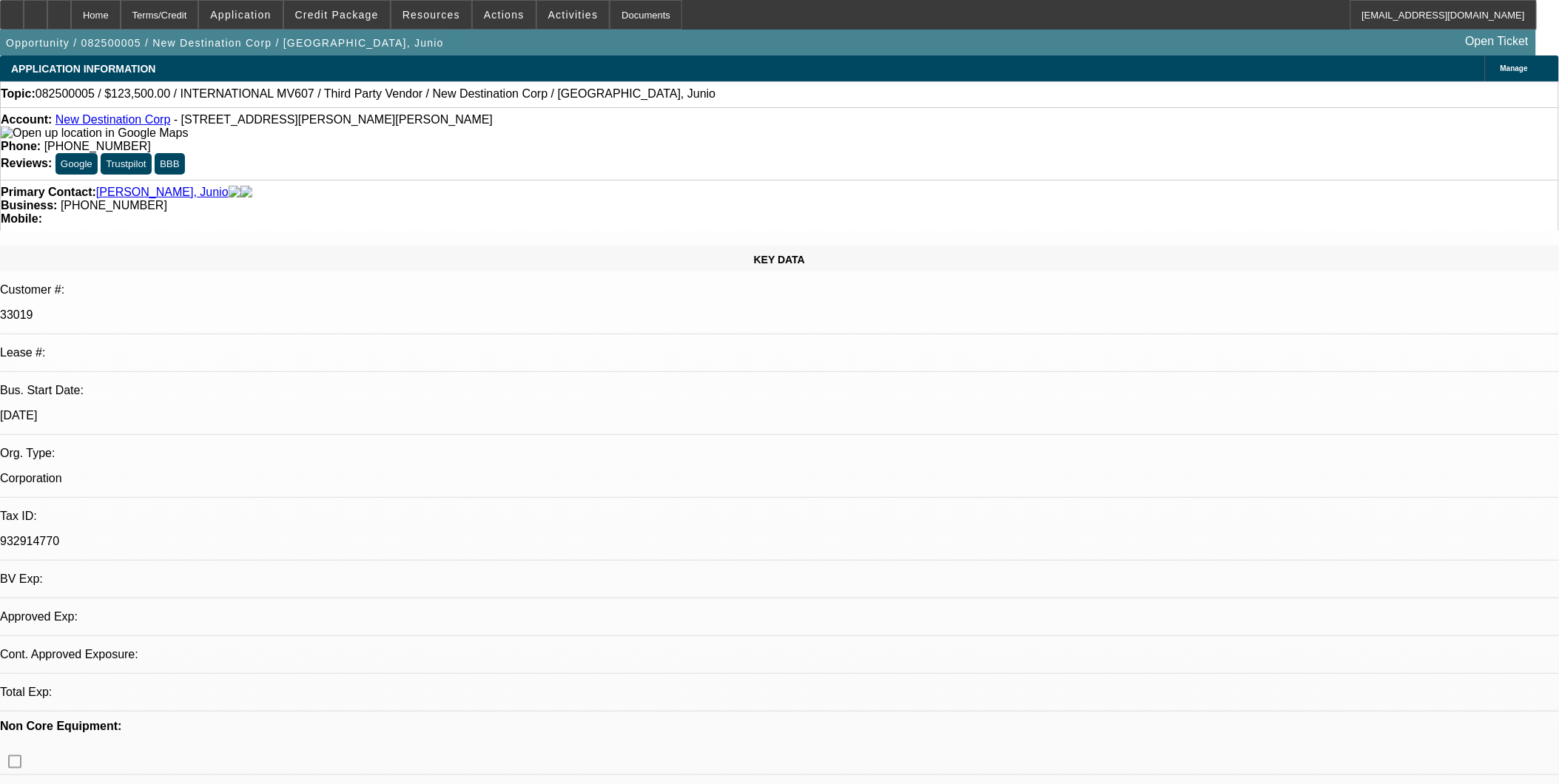
select select "2"
select select "0.1"
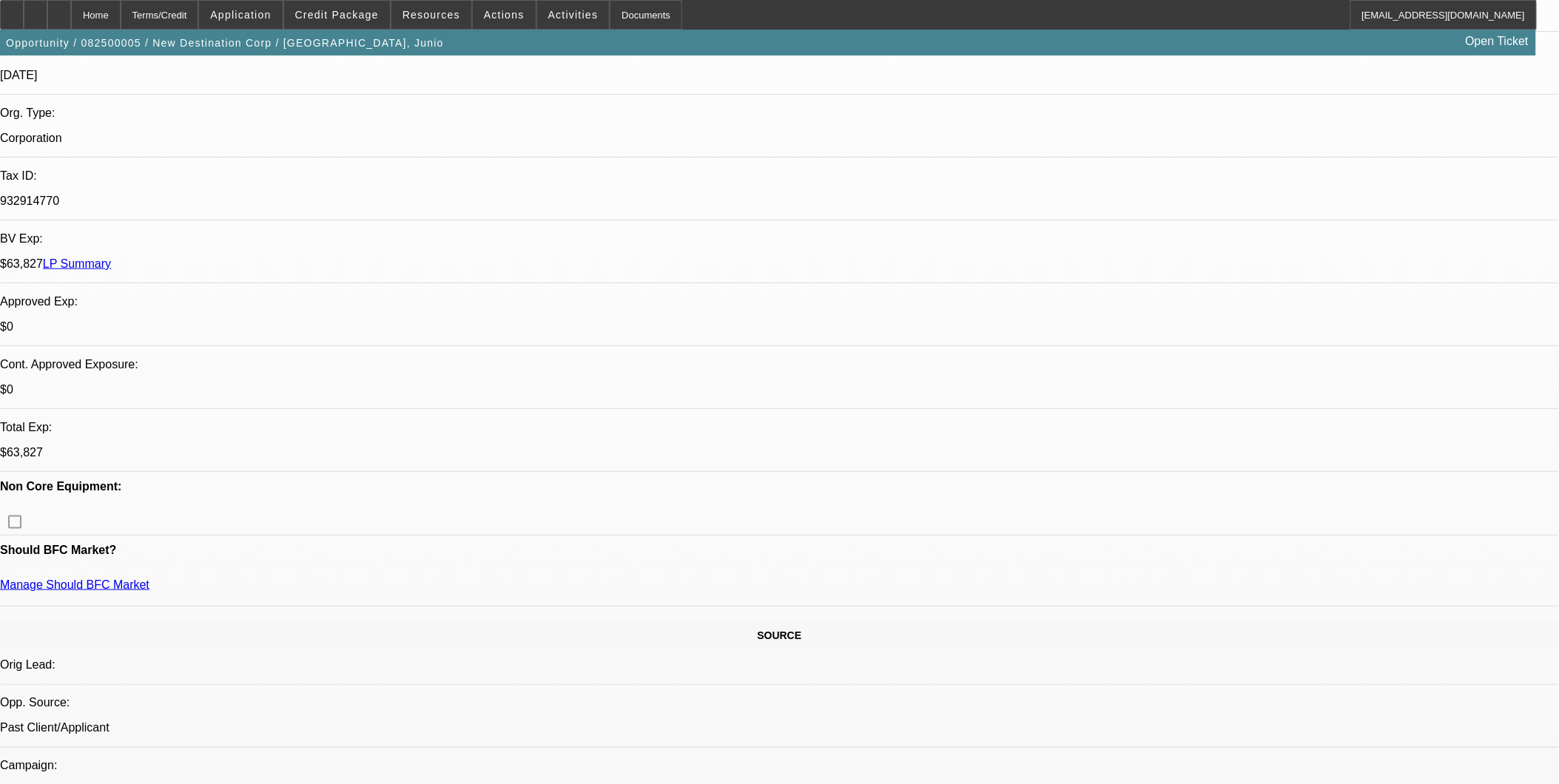
select select "1"
select select "2"
select select "4"
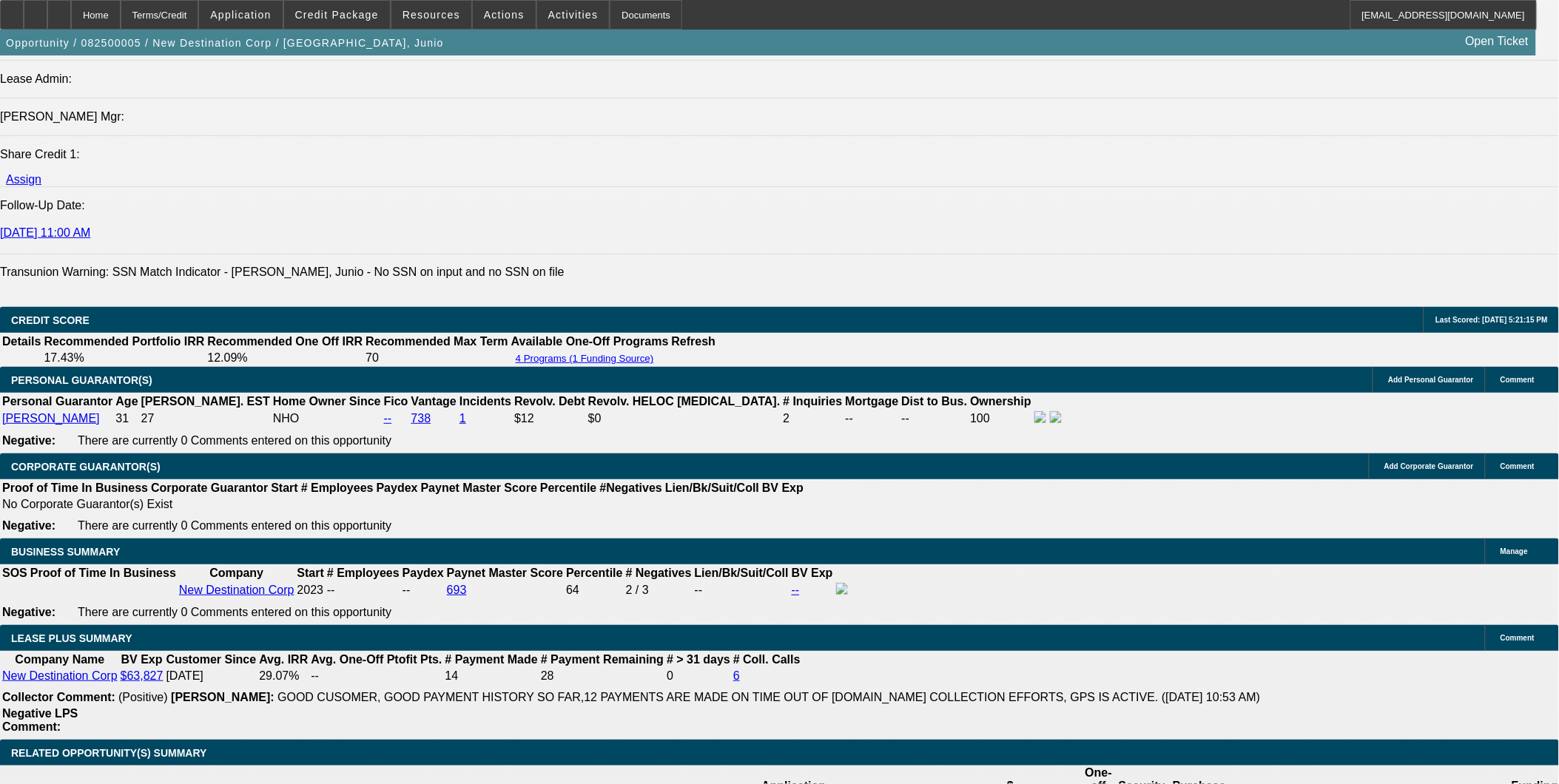
scroll to position [2038, 0]
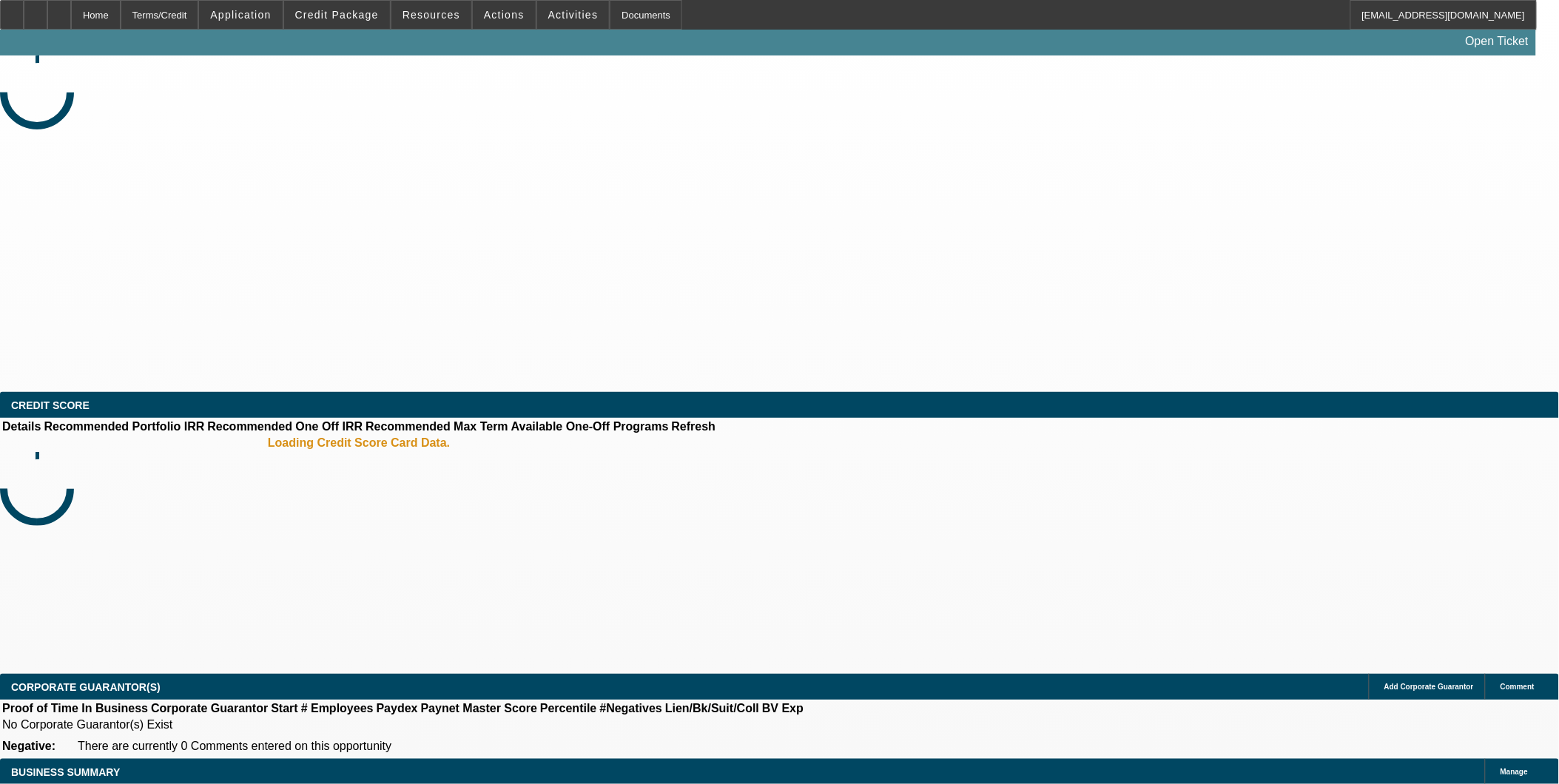
select select "0"
select select "2"
select select "0.1"
select select "1"
select select "2"
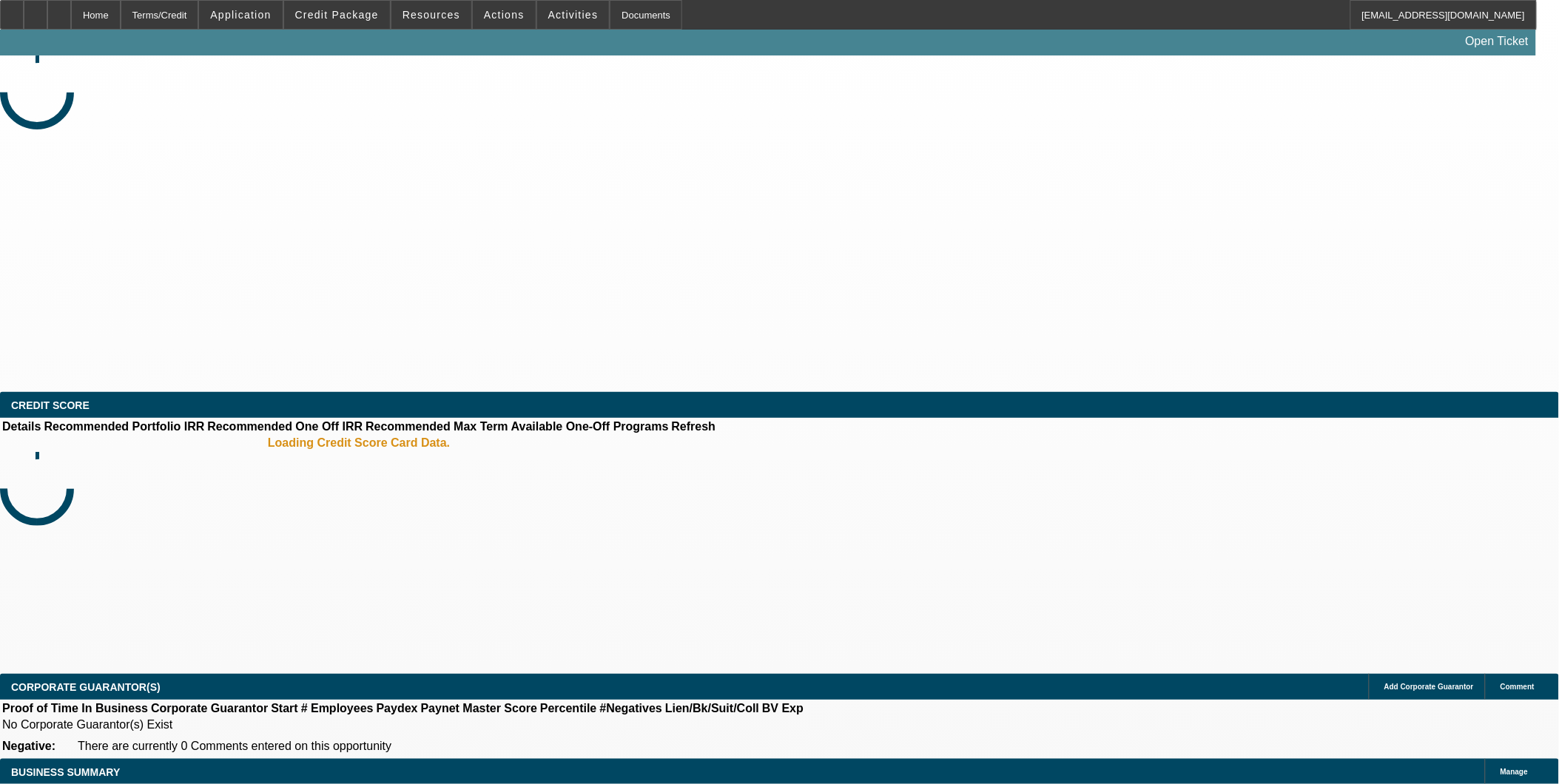
select select "4"
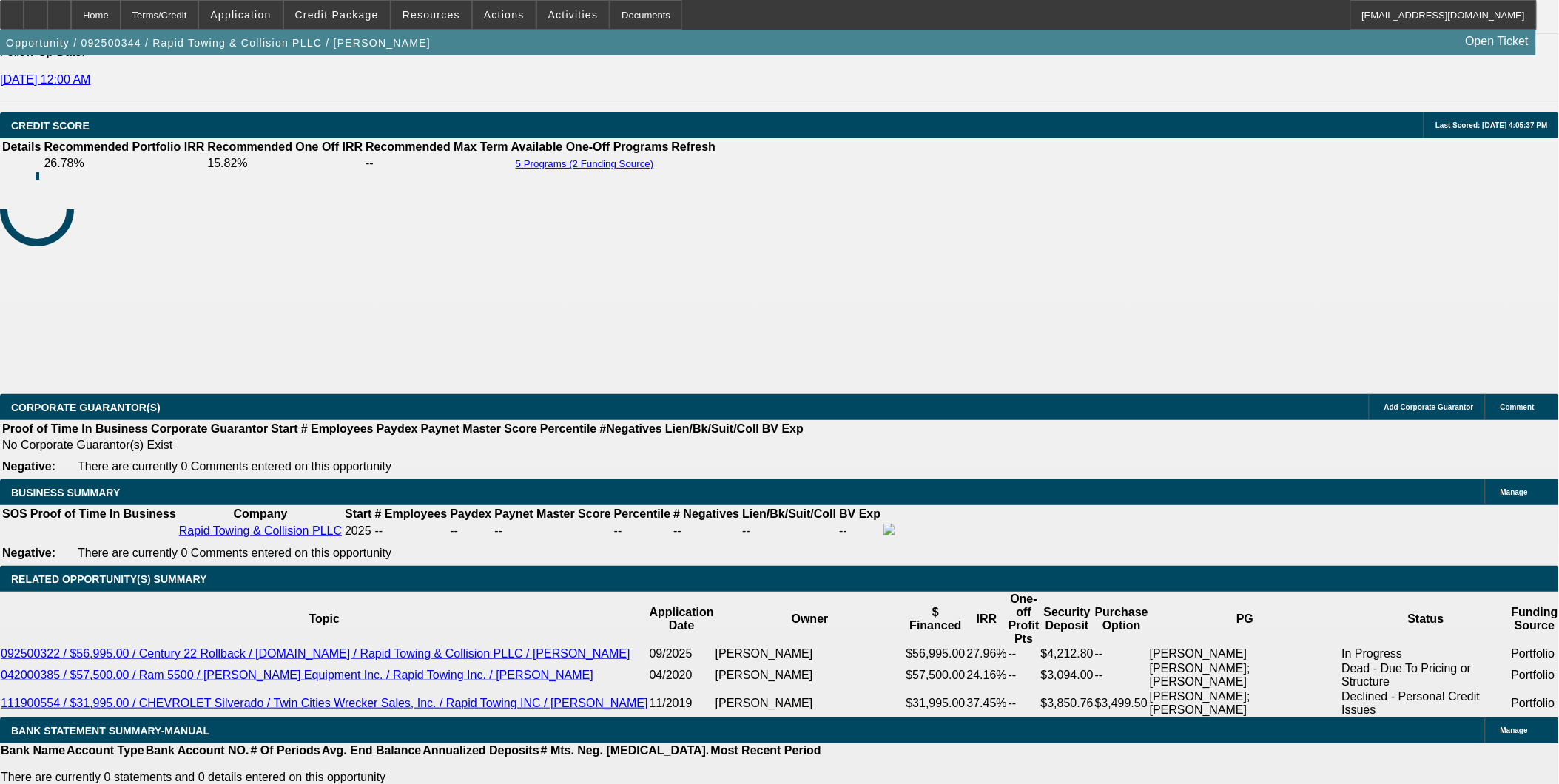
scroll to position [1952, 0]
